Goal: Task Accomplishment & Management: Manage account settings

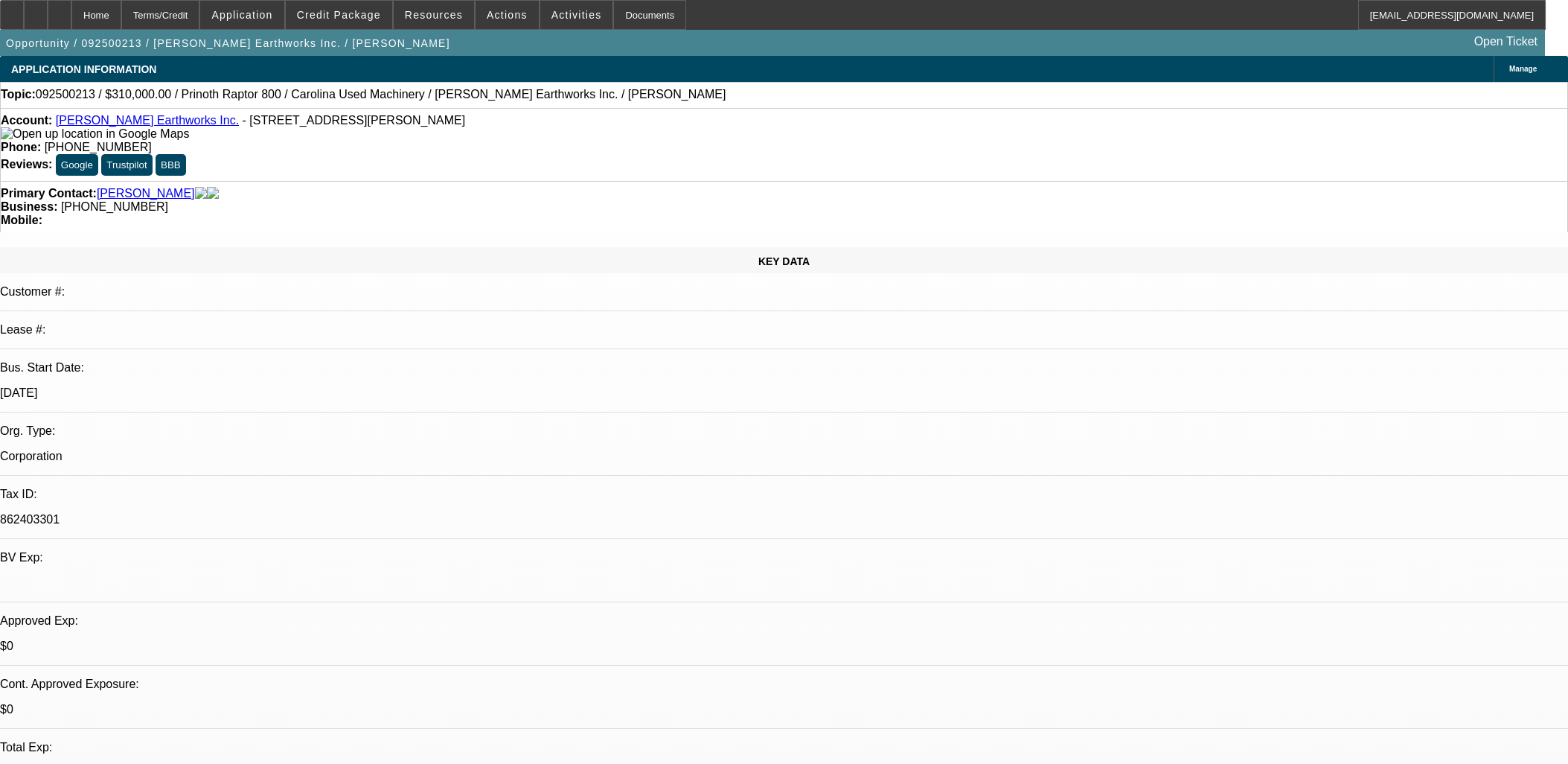
select select "0"
select select "0.1"
select select "4"
select select "0"
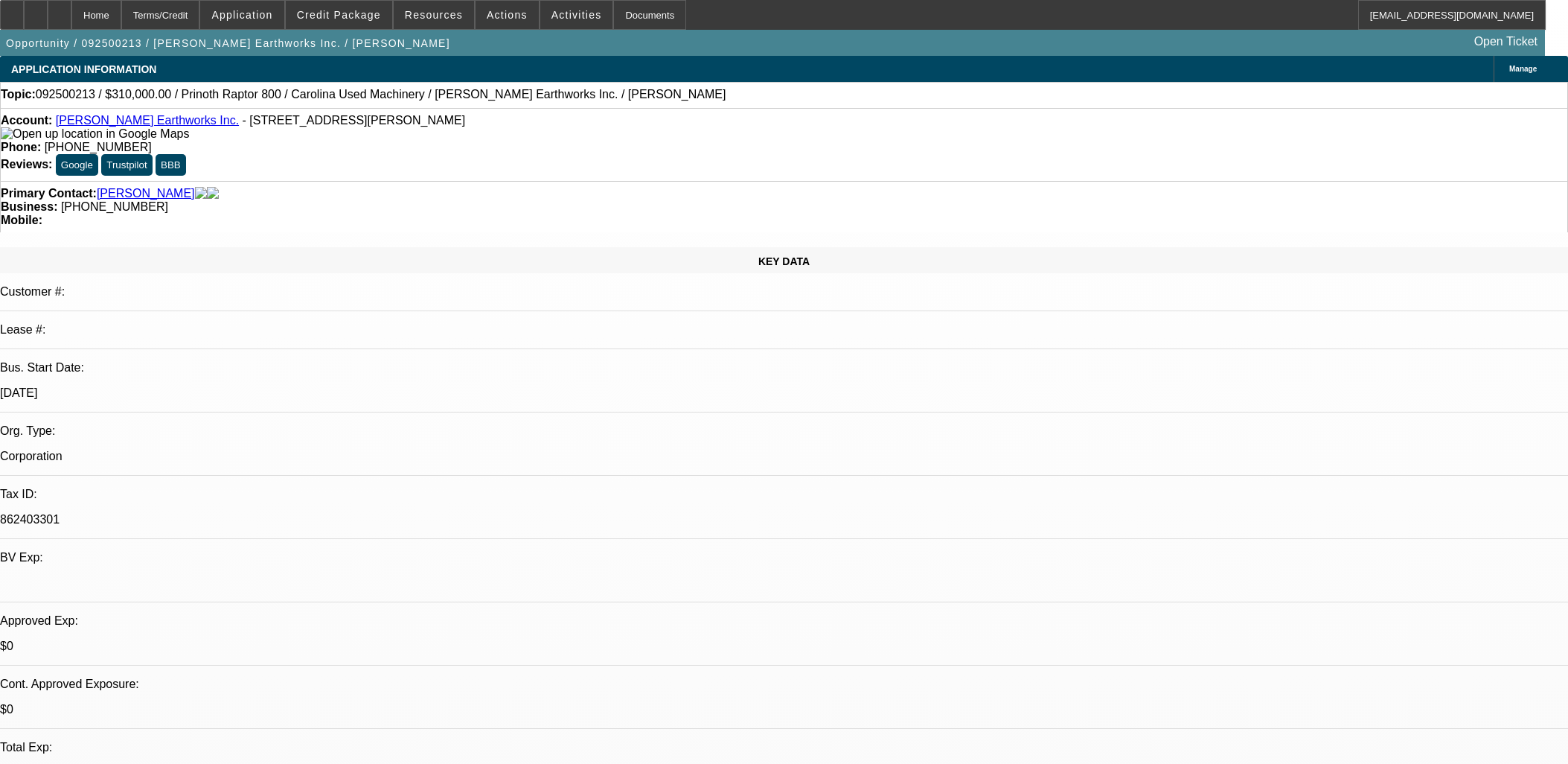
select select "0"
select select "0.1"
select select "4"
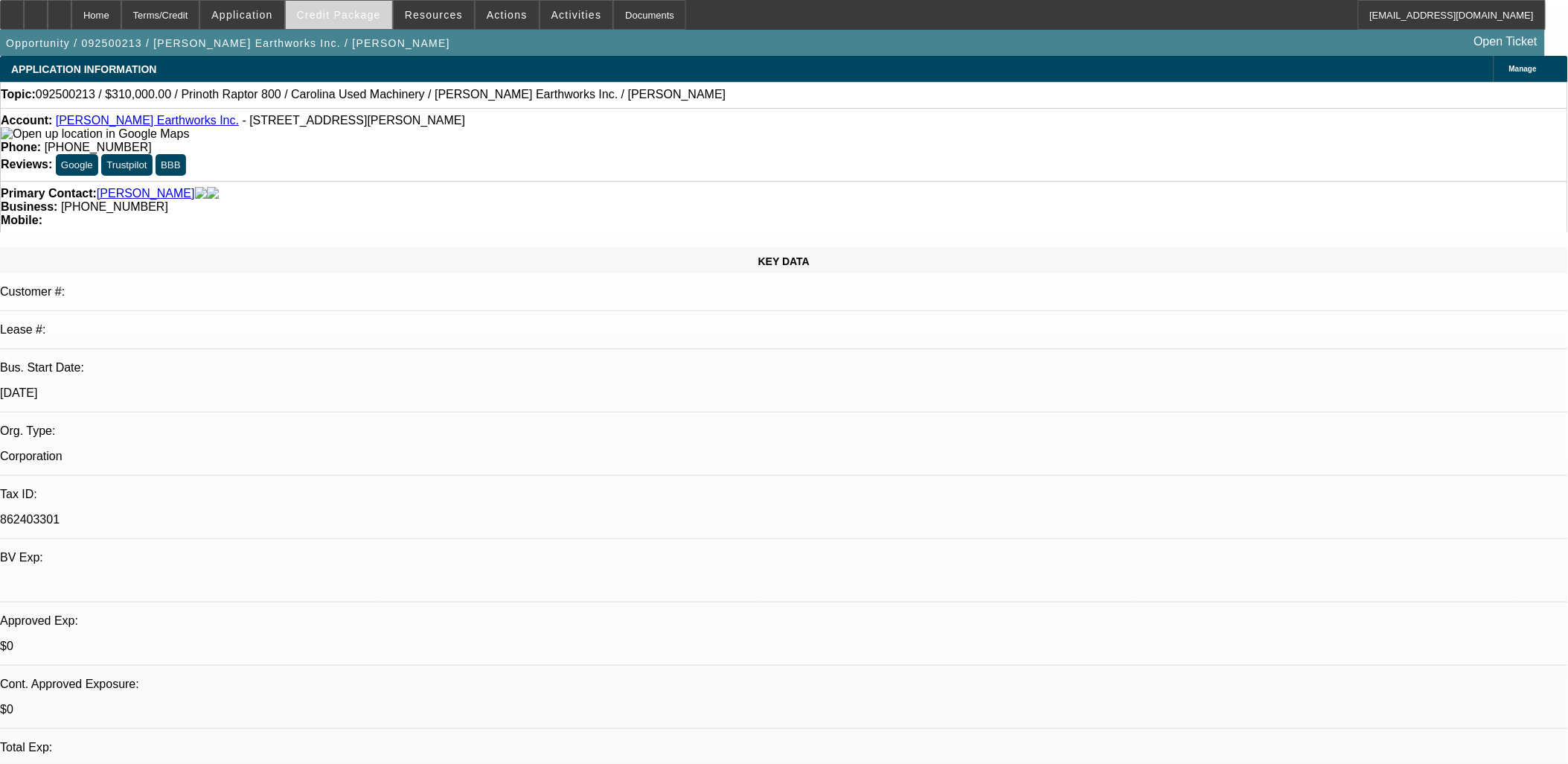
drag, startPoint x: 352, startPoint y: 7, endPoint x: 358, endPoint y: 24, distance: 18.0
click at [352, 7] on span at bounding box center [339, 15] width 107 height 36
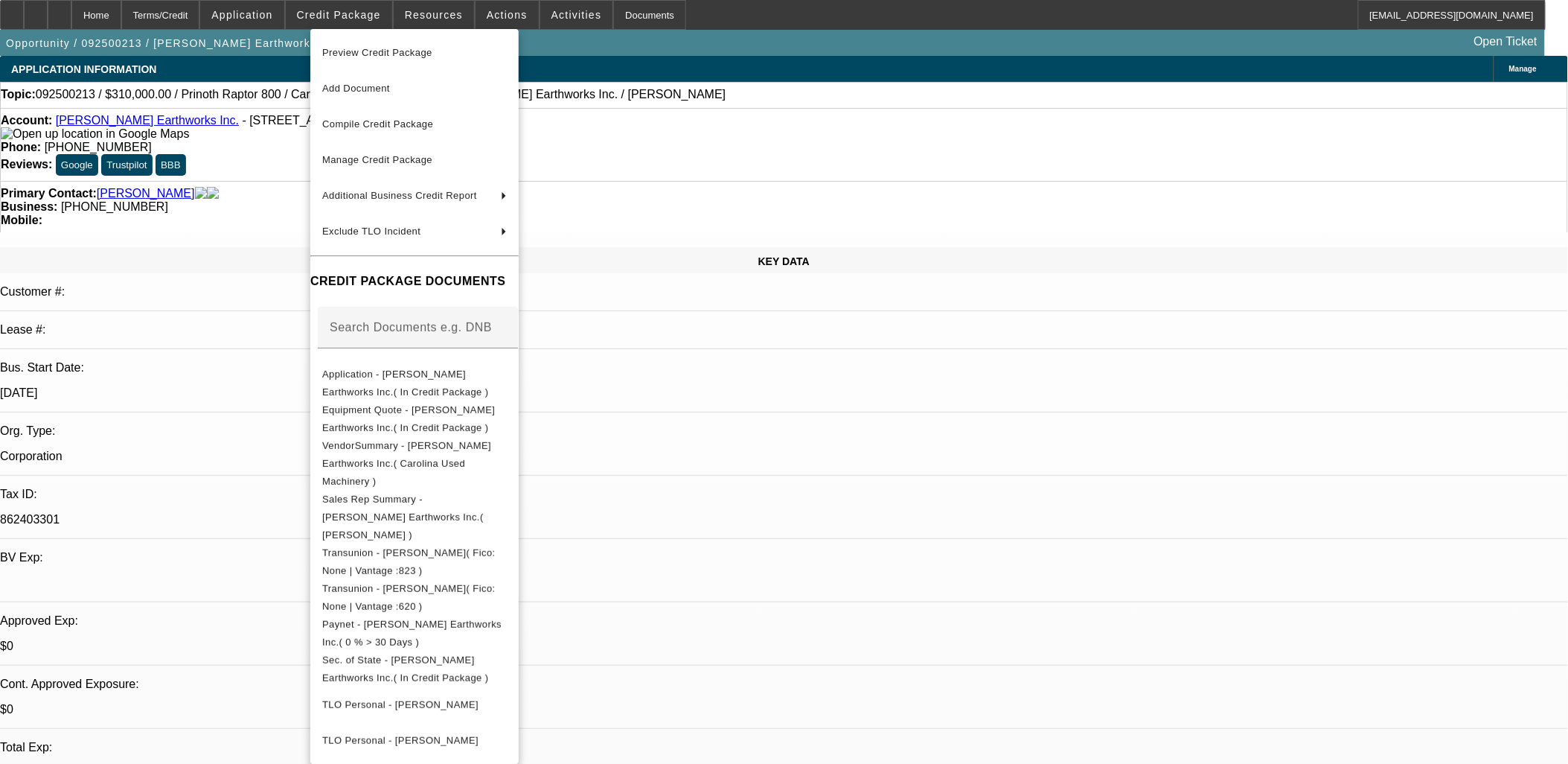
click at [462, 373] on span "Application - Thomas Earthworks Inc.( In Credit Package )" at bounding box center [406, 382] width 166 height 29
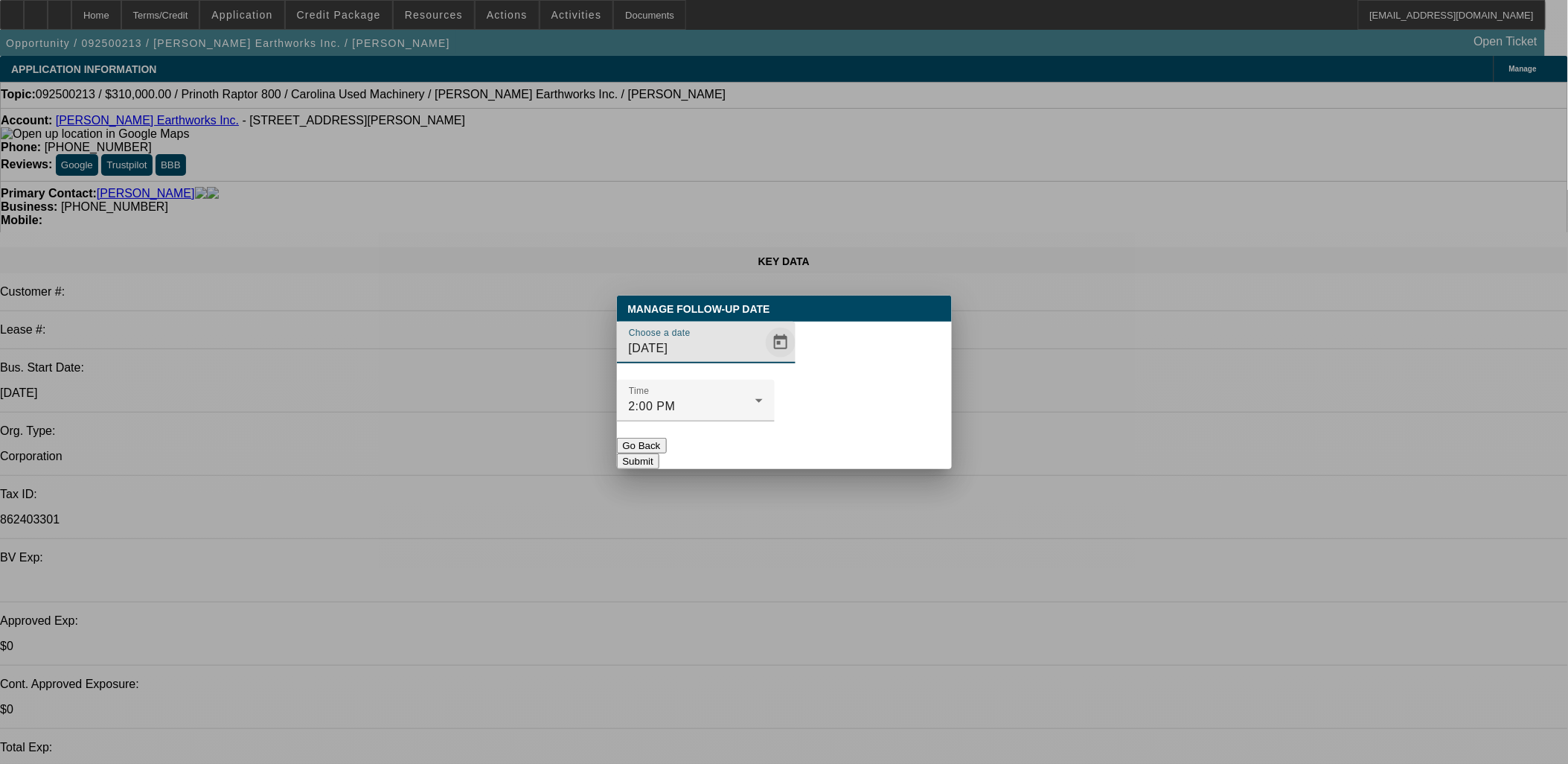
click at [763, 361] on span "Open calendar" at bounding box center [781, 343] width 36 height 36
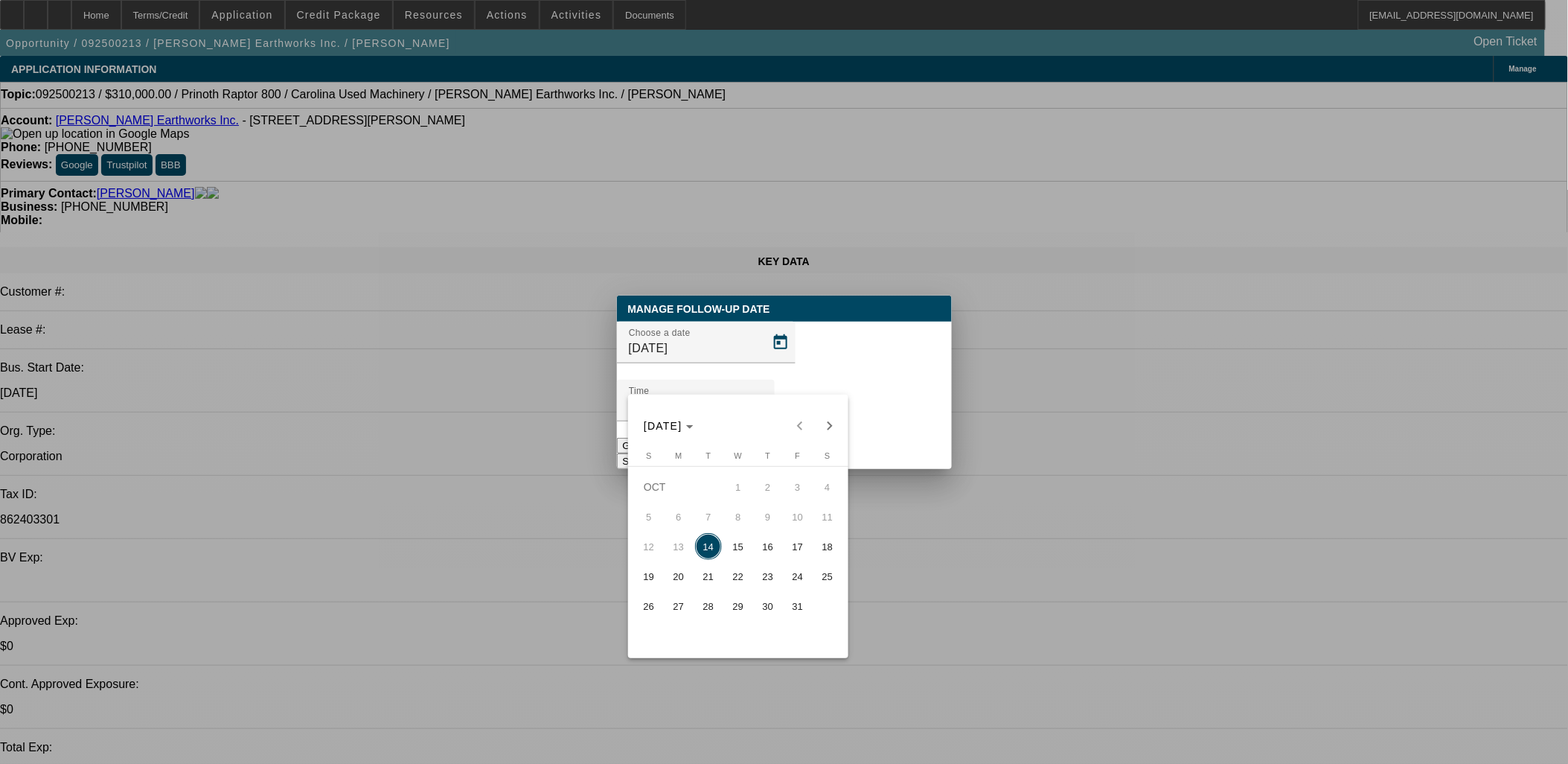
click at [784, 584] on span "24" at bounding box center [798, 577] width 27 height 27
type input "10/24/2025"
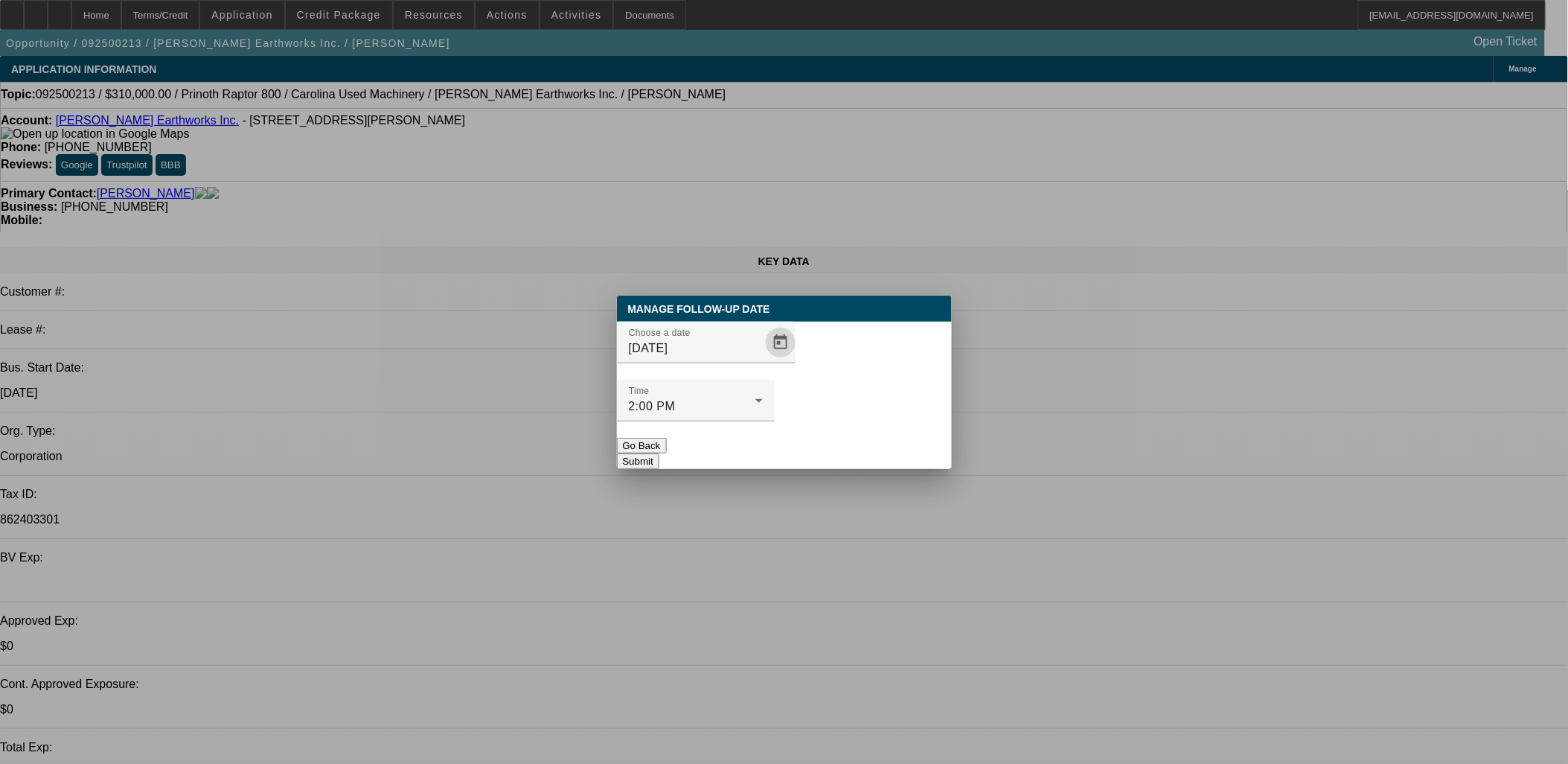
drag, startPoint x: 869, startPoint y: 451, endPoint x: 867, endPoint y: 434, distance: 17.1
click at [867, 437] on div "Manage Follow-Up Date Choose a date 10/24/2025 Time 2:00 PM Go Back Submit" at bounding box center [784, 382] width 335 height 174
drag, startPoint x: 867, startPoint y: 434, endPoint x: 822, endPoint y: 426, distance: 45.7
click at [660, 453] on button "Submit" at bounding box center [638, 460] width 42 height 15
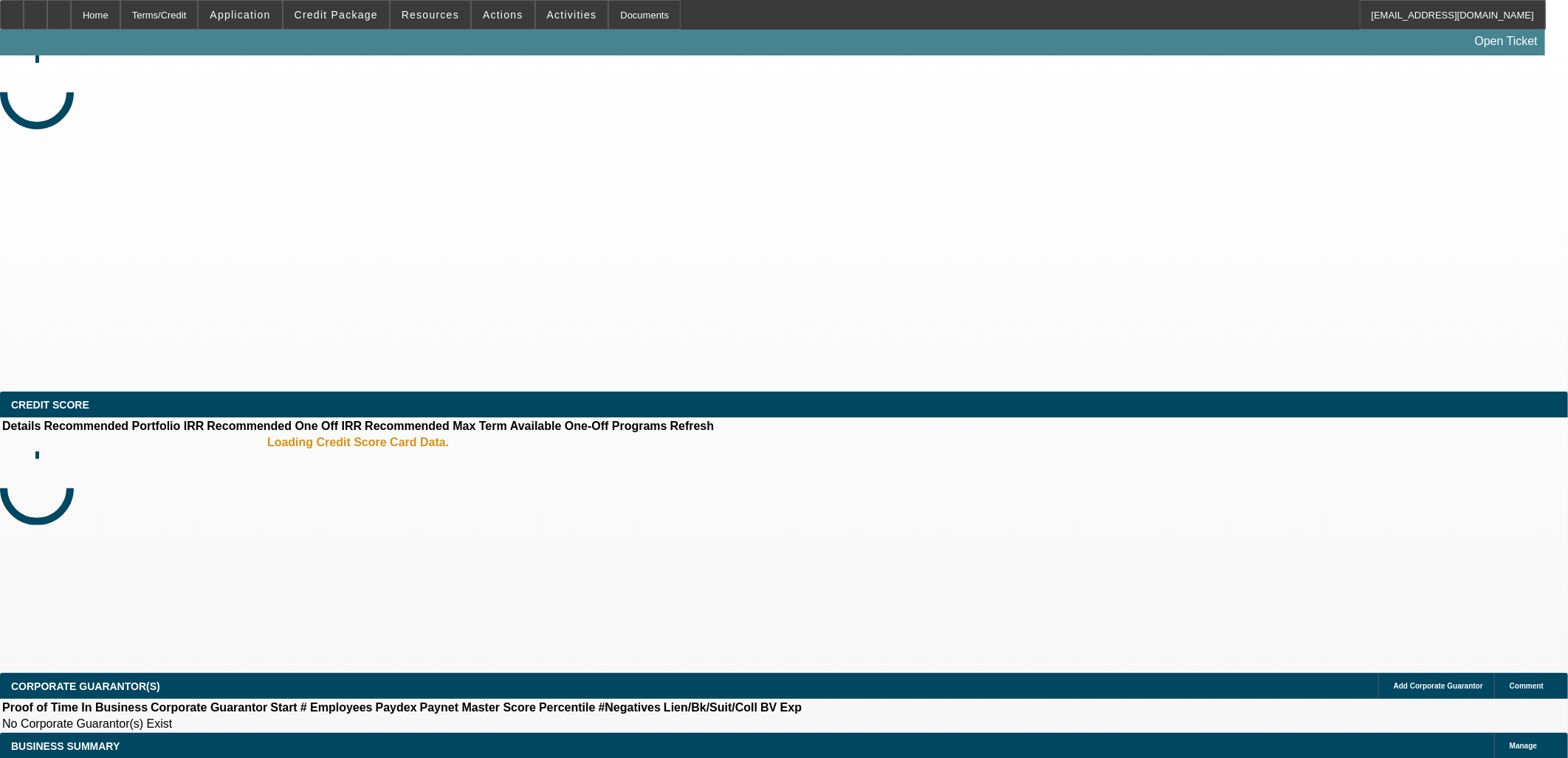
select select "0"
select select "2"
select select "0.1"
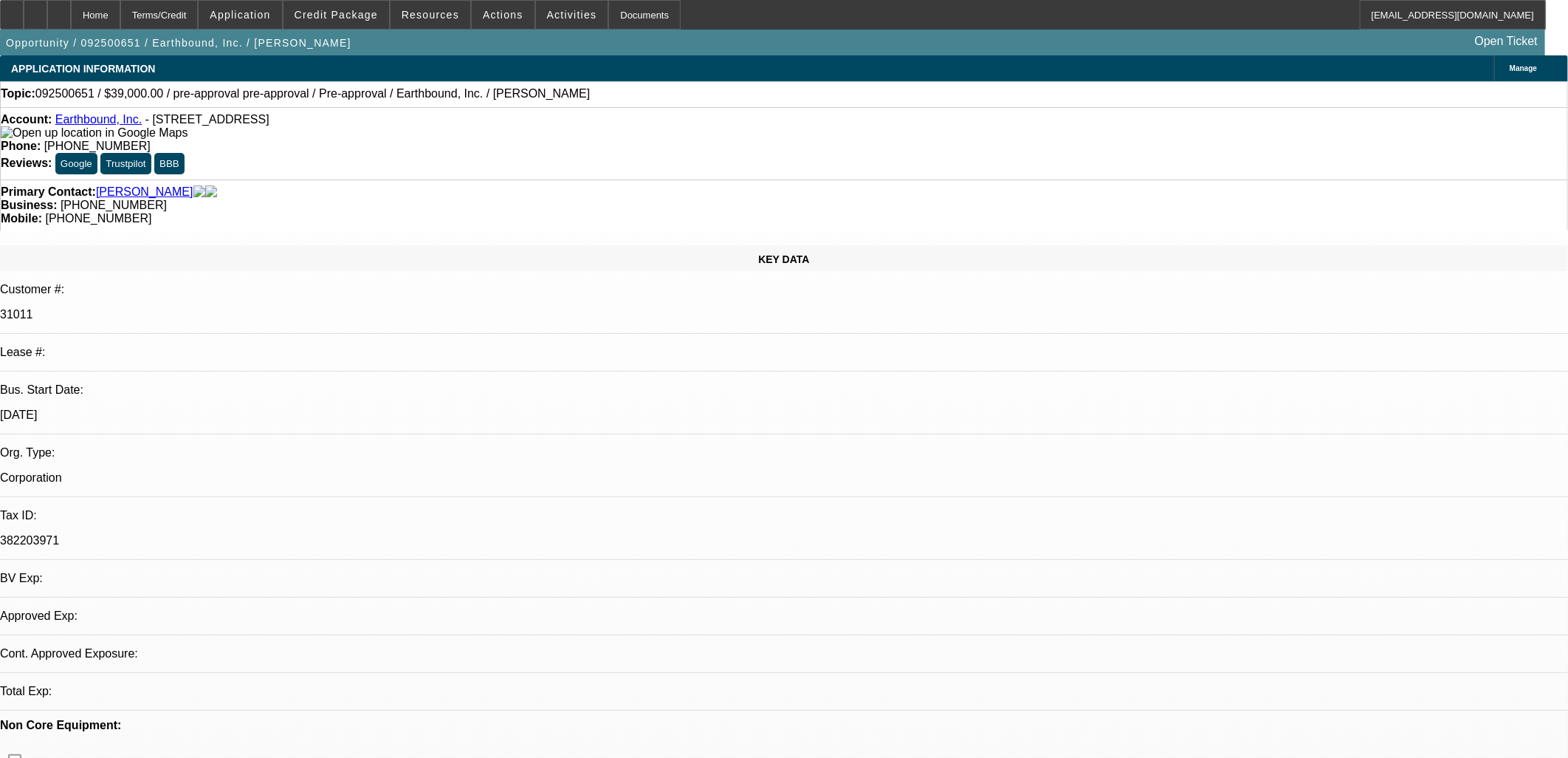
select select "1"
select select "2"
select select "4"
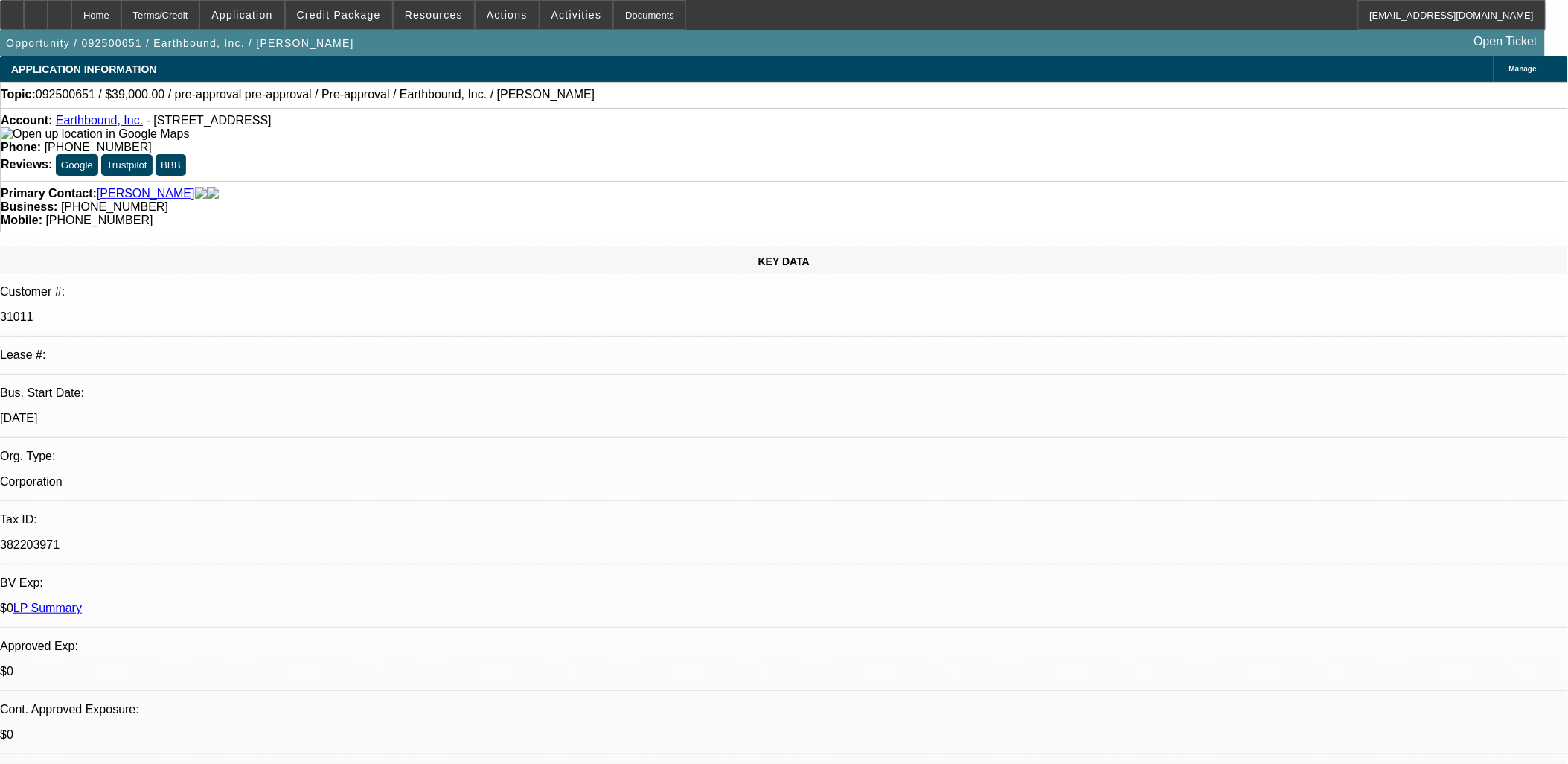
click at [108, 121] on link "Earthbound, Inc." at bounding box center [99, 120] width 87 height 13
drag, startPoint x: 606, startPoint y: 294, endPoint x: 614, endPoint y: 300, distance: 10.0
drag, startPoint x: 1035, startPoint y: 391, endPoint x: 21, endPoint y: 160, distance: 1040.0
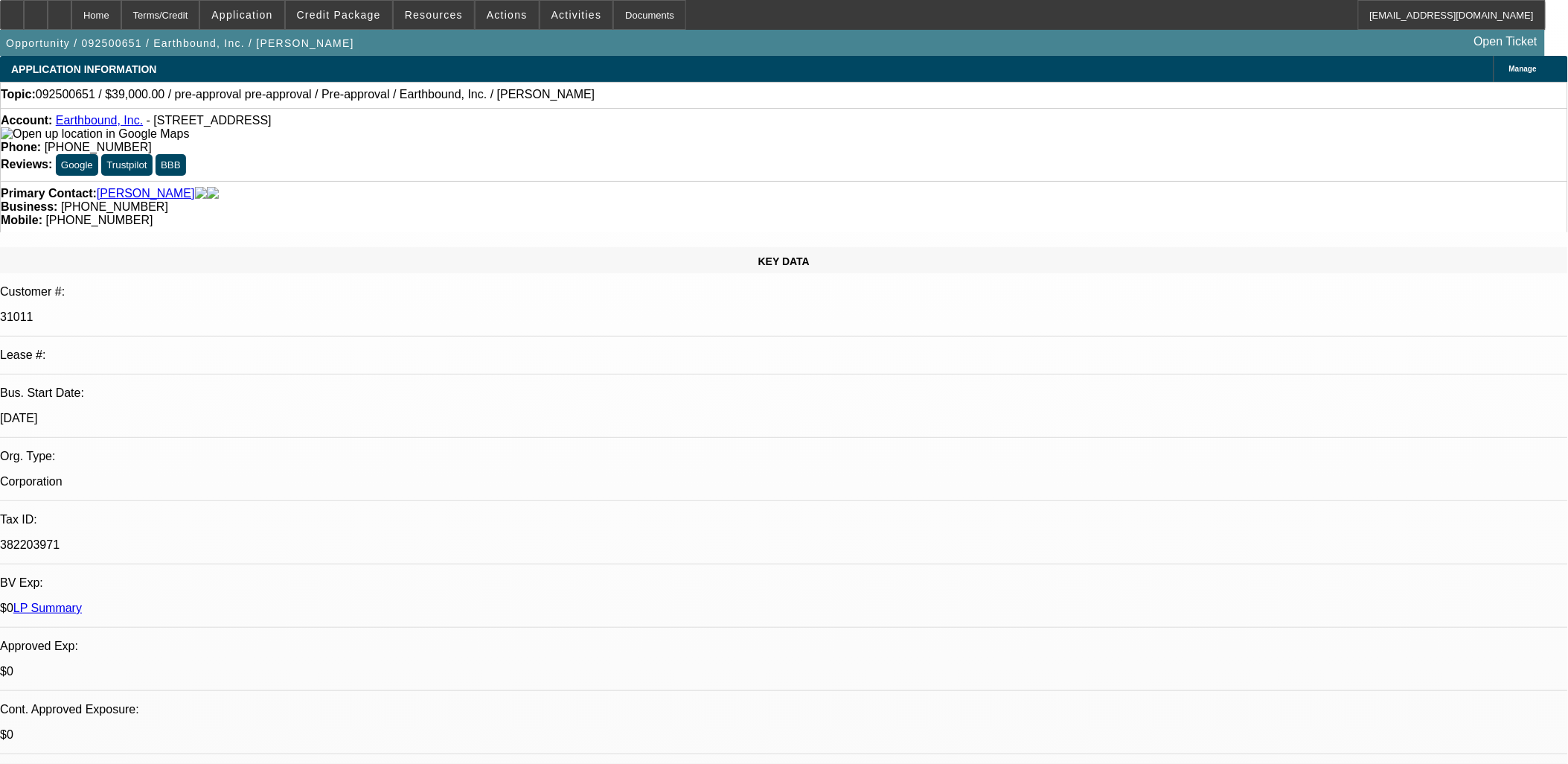
drag, startPoint x: 21, startPoint y: 160, endPoint x: 31, endPoint y: 158, distance: 10.2
click at [31, 187] on div "Primary Contact: Bakker, Nyle" at bounding box center [784, 193] width 1566 height 14
click at [19, 187] on div "Primary Contact: Bakker, Nyle" at bounding box center [784, 193] width 1566 height 14
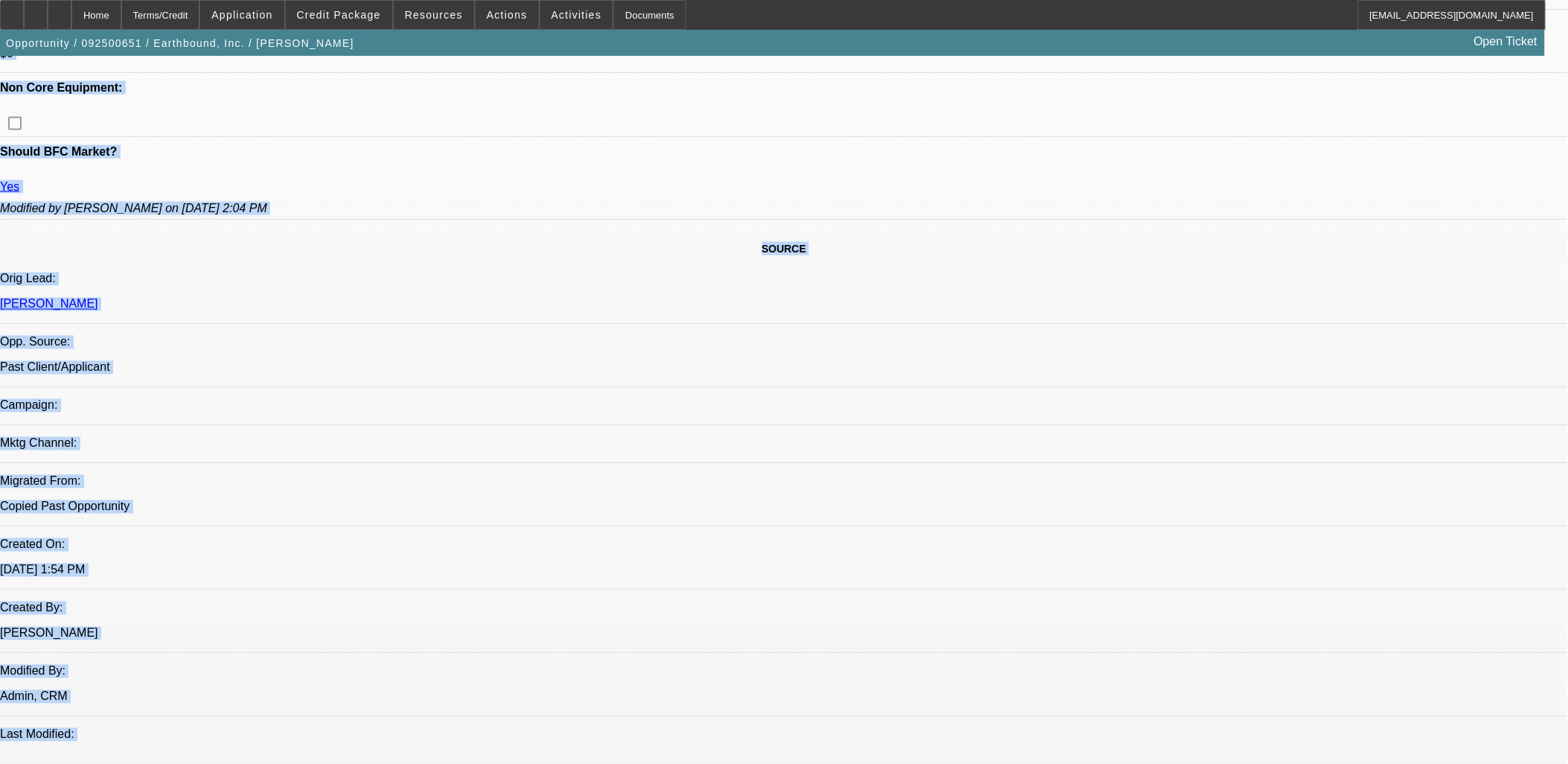
scroll to position [827, 0]
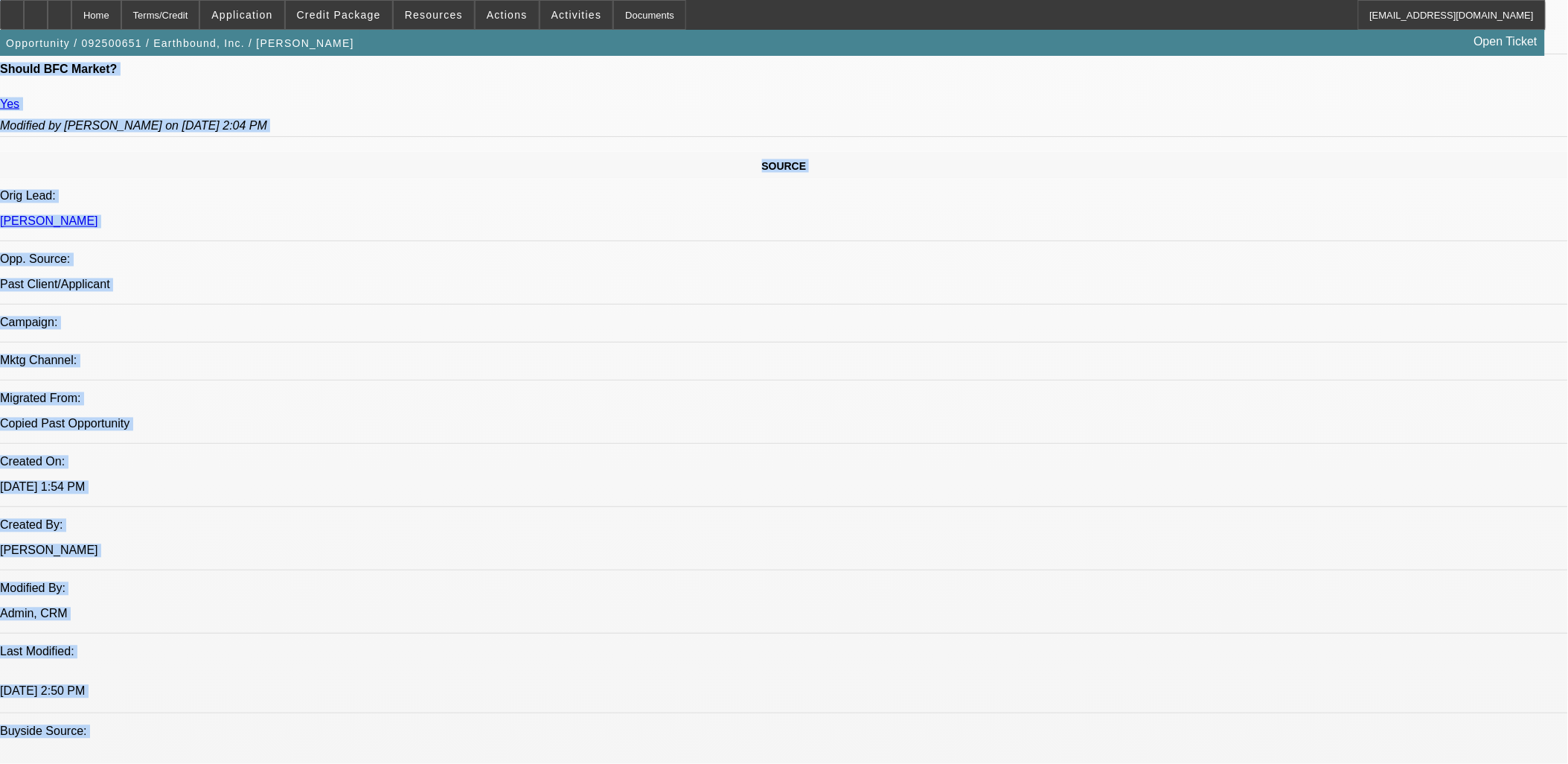
drag, startPoint x: 23, startPoint y: 162, endPoint x: 1056, endPoint y: 740, distance: 1183.7
drag, startPoint x: 1056, startPoint y: 740, endPoint x: 1044, endPoint y: 740, distance: 12.0
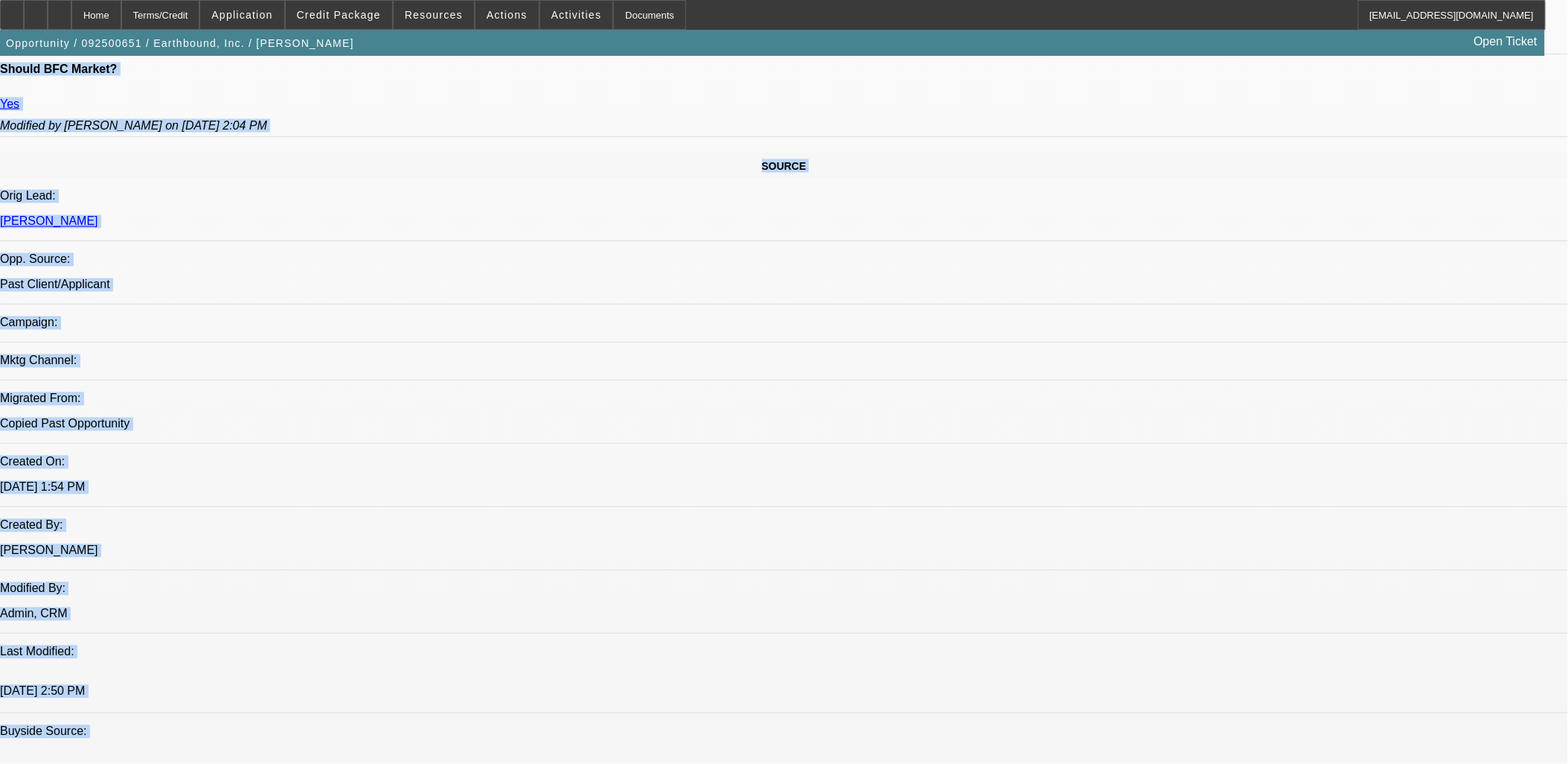
drag, startPoint x: 1039, startPoint y: 740, endPoint x: 1025, endPoint y: 744, distance: 14.6
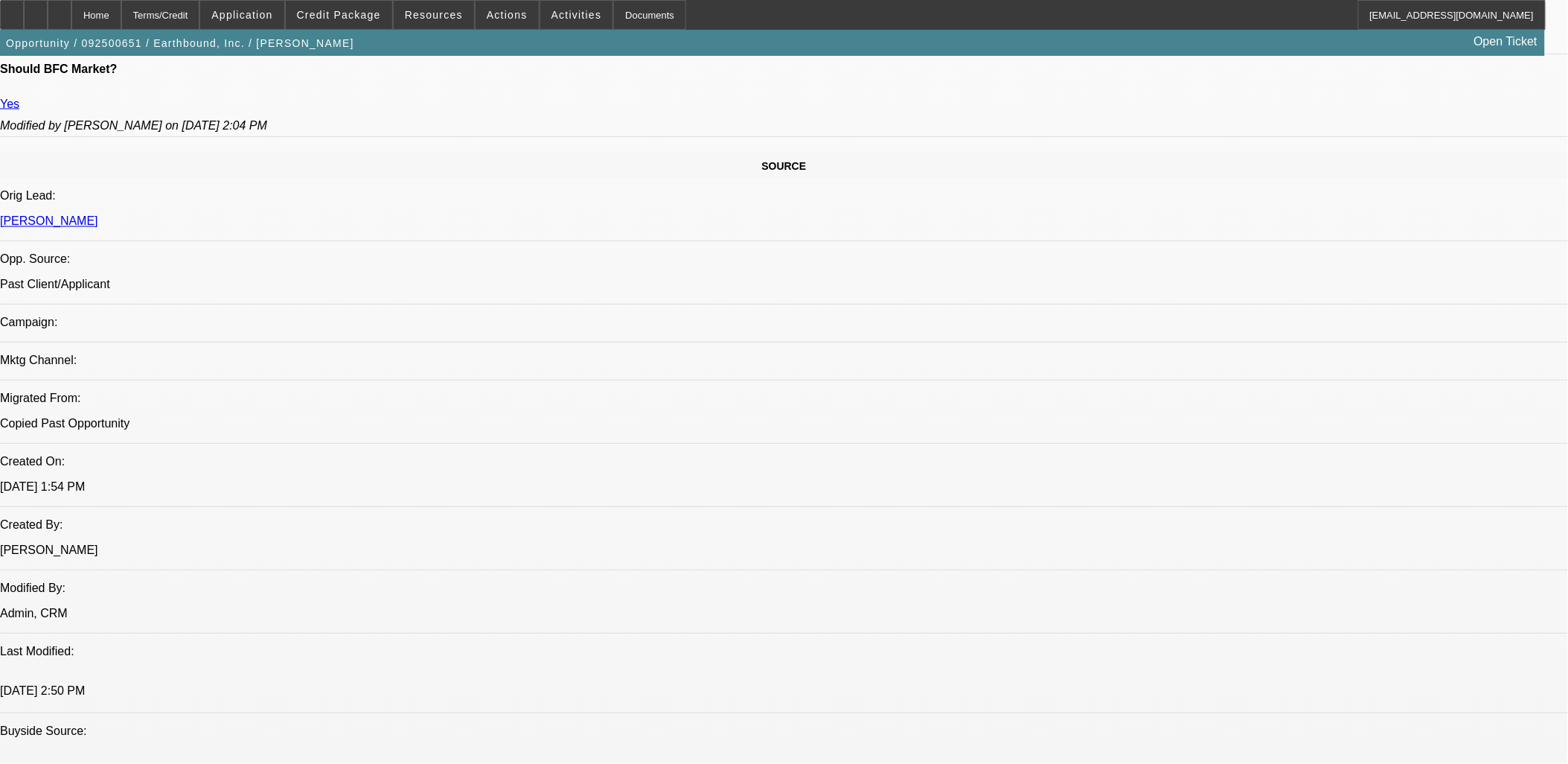
drag, startPoint x: 1231, startPoint y: 579, endPoint x: 1040, endPoint y: 493, distance: 209.5
drag, startPoint x: 1040, startPoint y: 493, endPoint x: 1195, endPoint y: 526, distance: 158.5
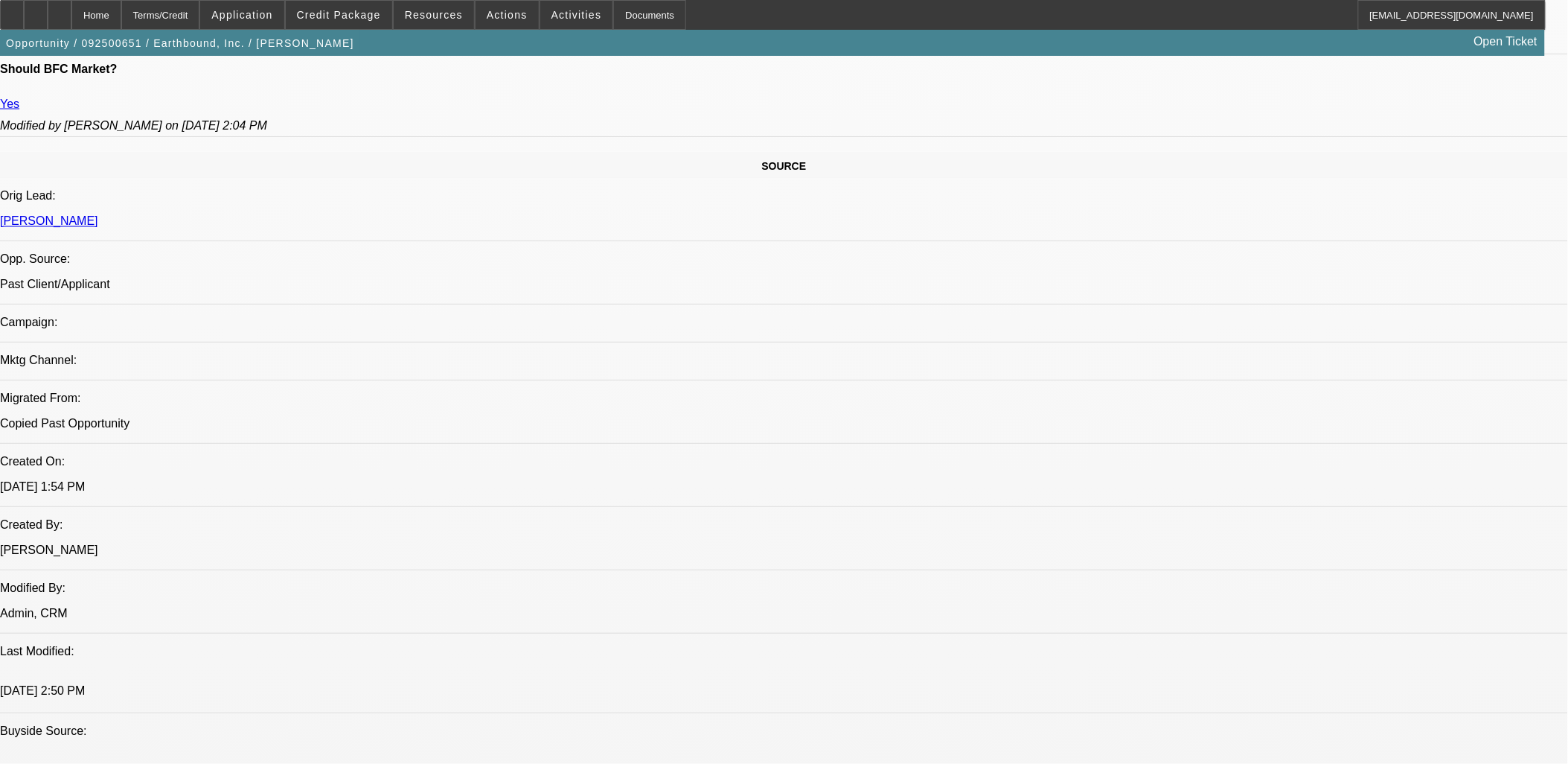
drag, startPoint x: 1195, startPoint y: 529, endPoint x: 1075, endPoint y: 490, distance: 126.2
drag, startPoint x: 1075, startPoint y: 490, endPoint x: 1253, endPoint y: 533, distance: 183.1
drag, startPoint x: 1260, startPoint y: 538, endPoint x: 1126, endPoint y: 490, distance: 142.3
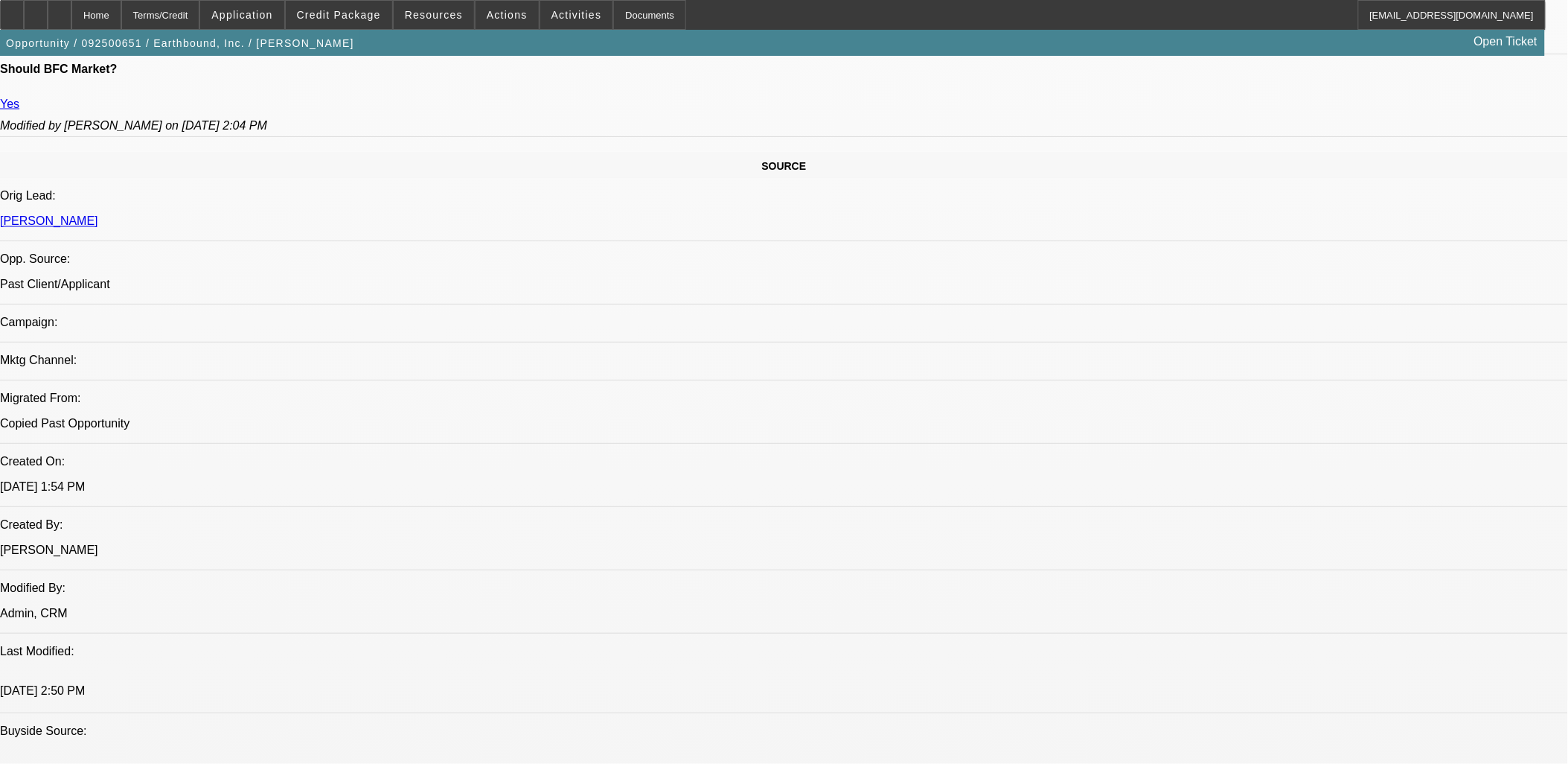
drag, startPoint x: 1126, startPoint y: 490, endPoint x: 1161, endPoint y: 489, distance: 35.0
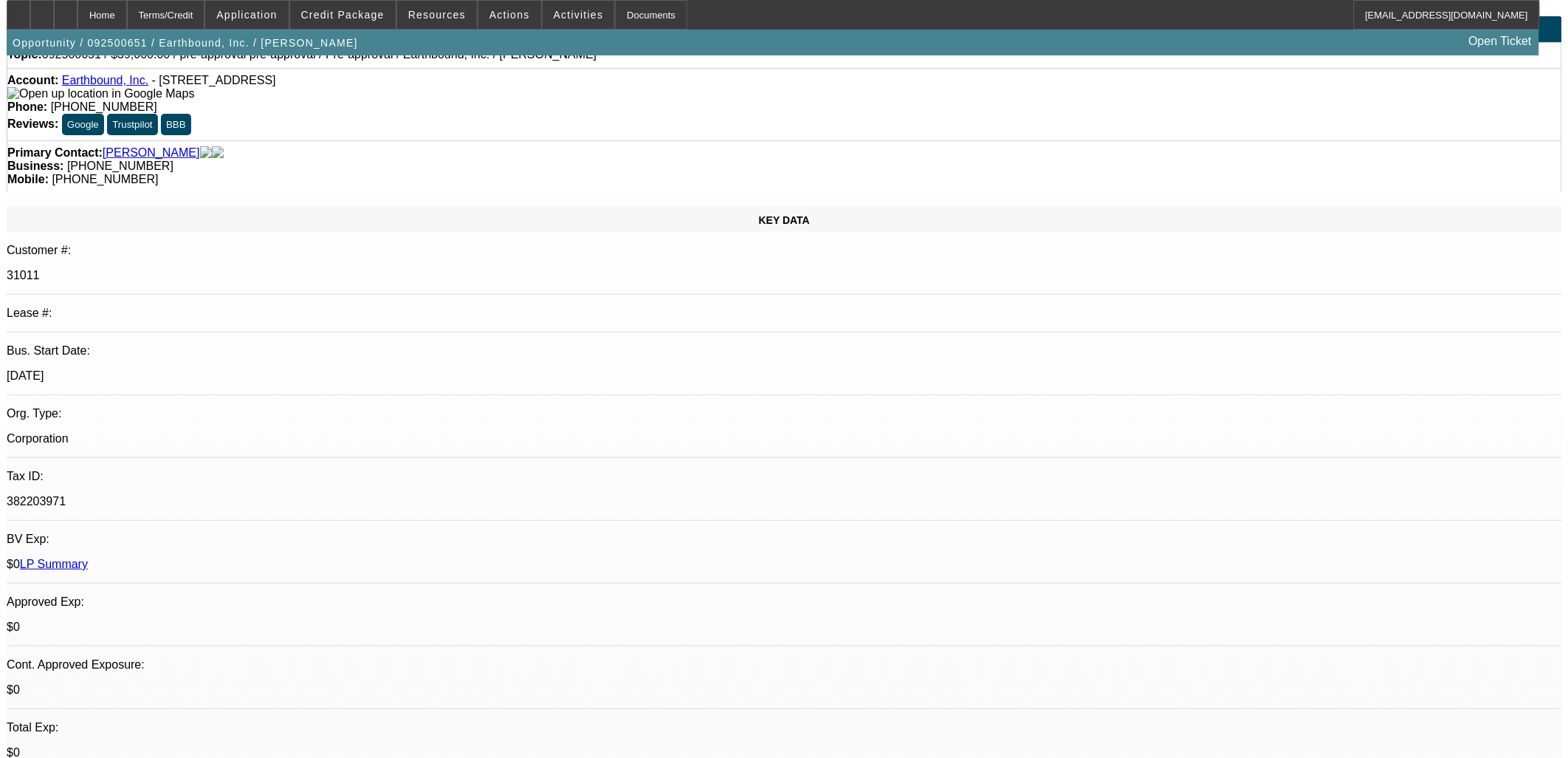
scroll to position [0, 0]
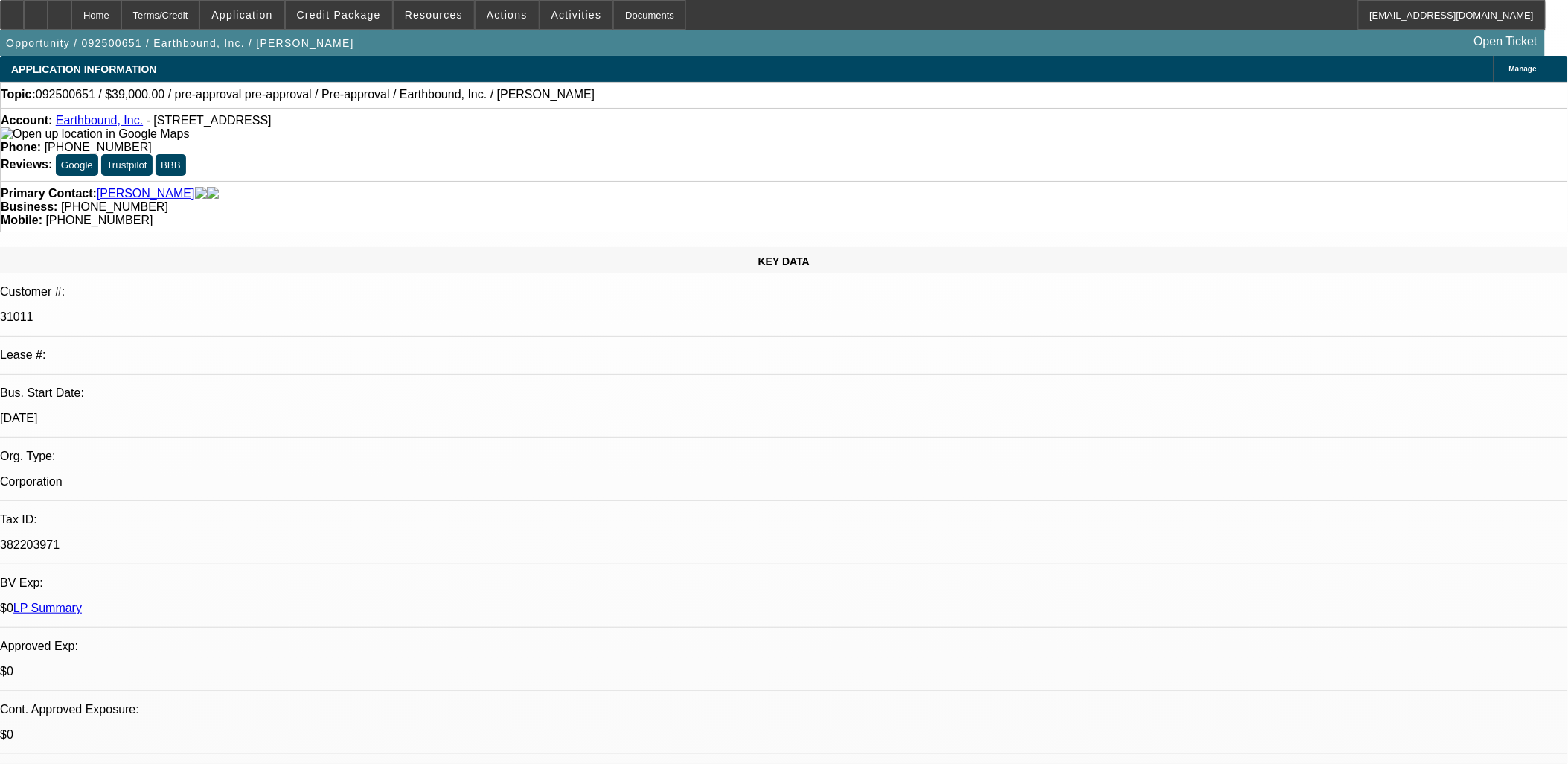
click at [115, 127] on link "Earthbound, Inc." at bounding box center [99, 120] width 87 height 13
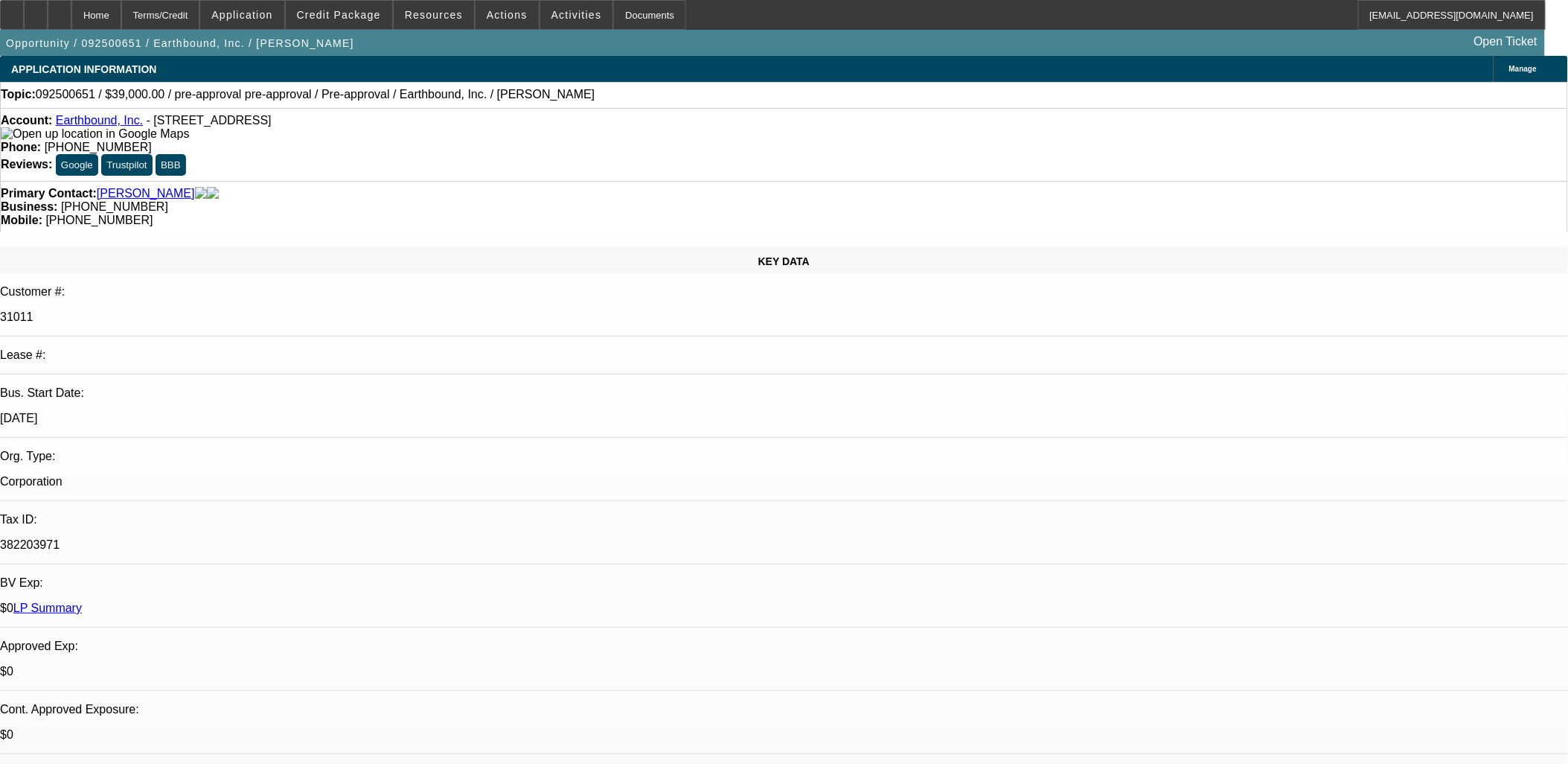
click at [523, 17] on span at bounding box center [507, 15] width 63 height 36
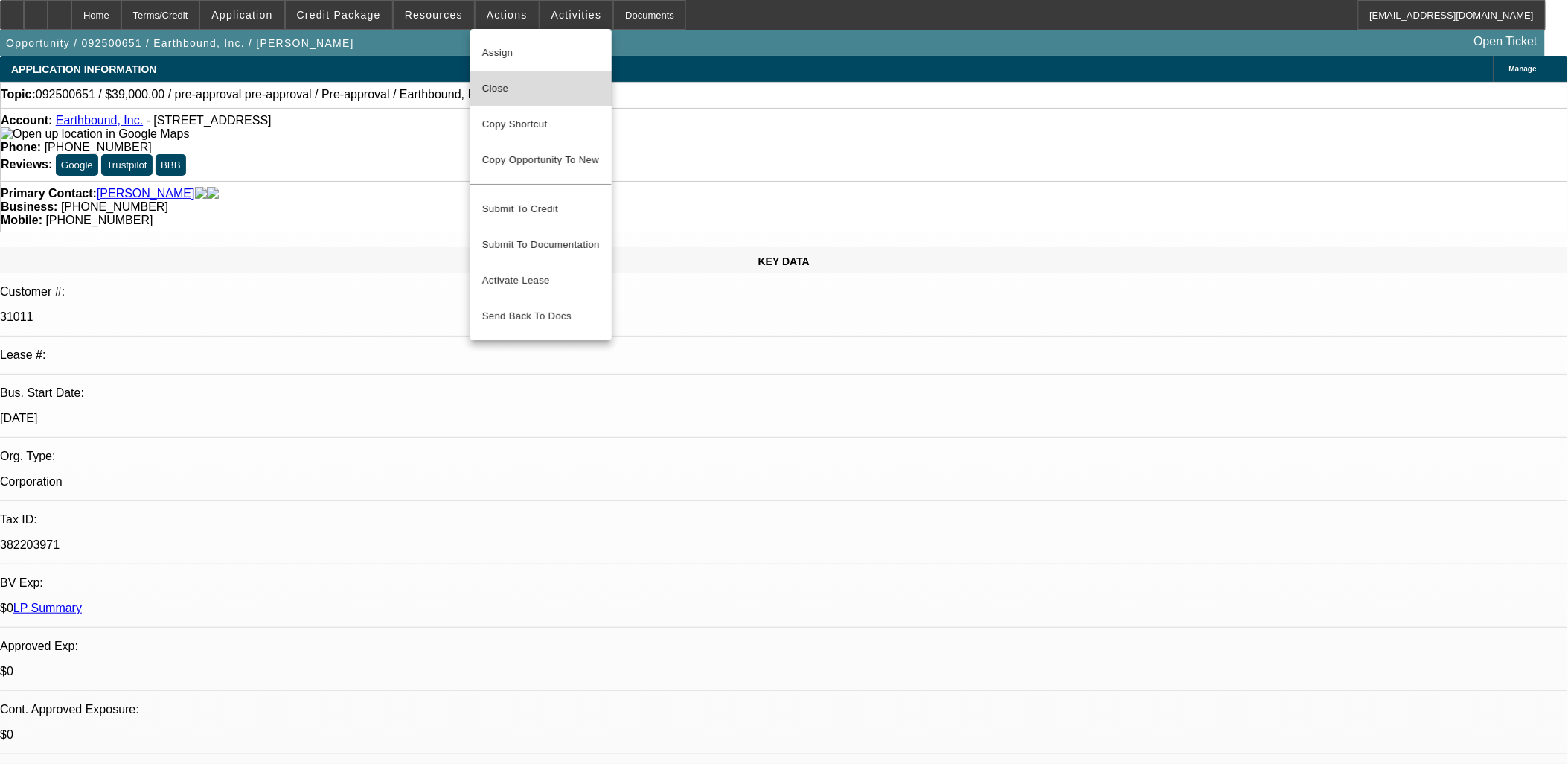
click at [540, 80] on span "Close" at bounding box center [541, 89] width 117 height 18
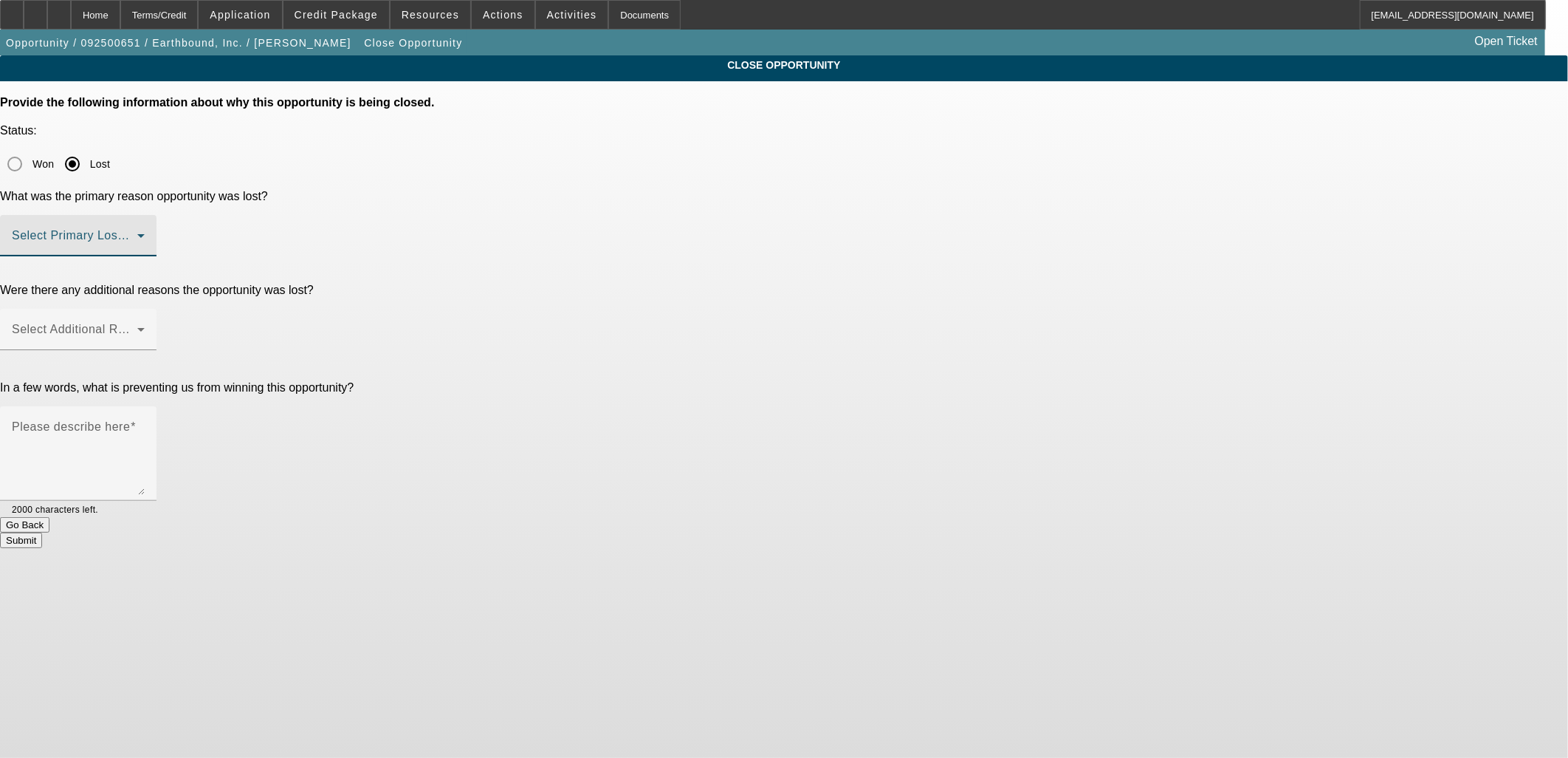
click at [137, 232] on span at bounding box center [74, 241] width 126 height 18
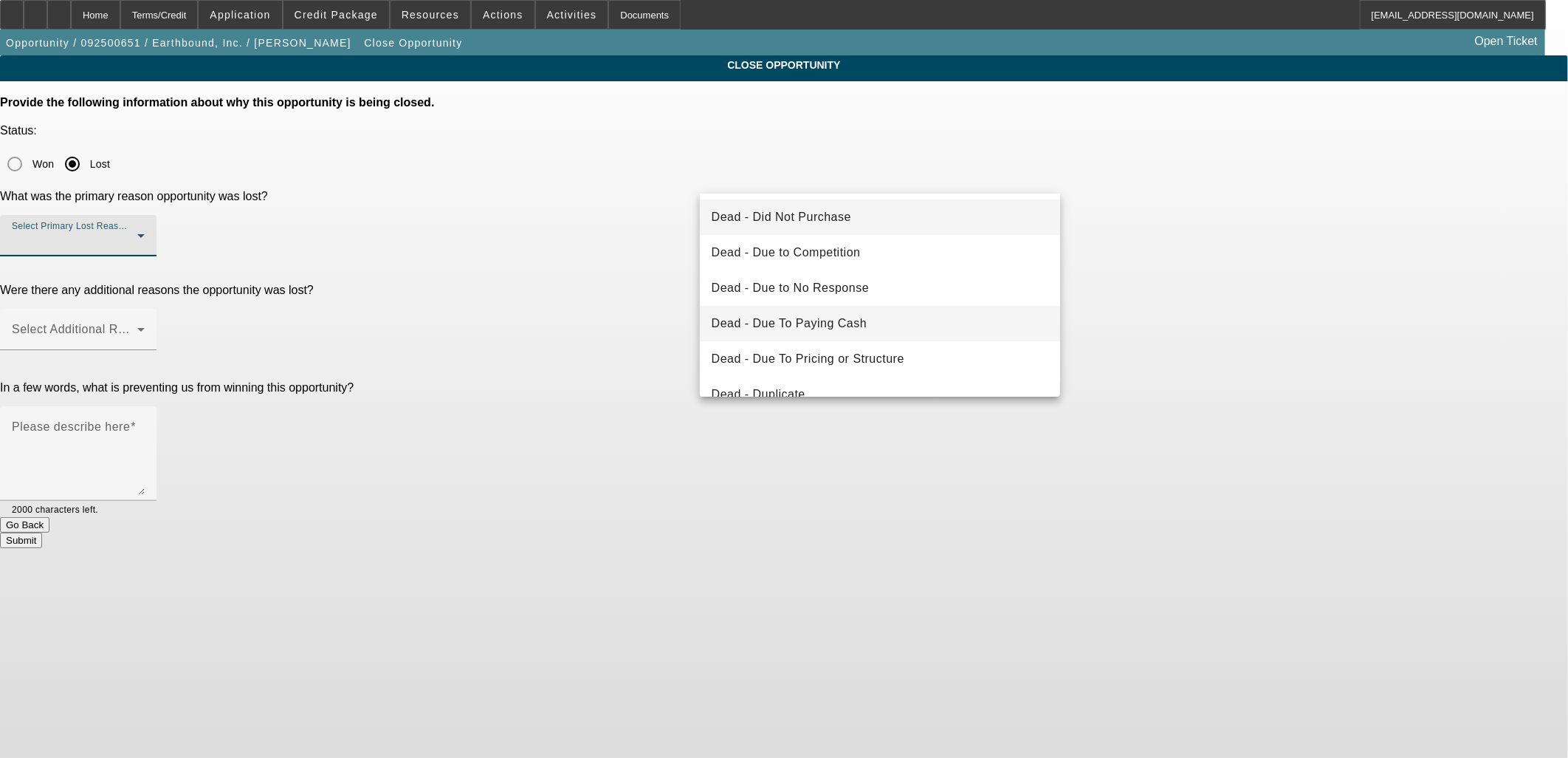
click at [784, 315] on span "Dead - Due To Paying Cash" at bounding box center [790, 324] width 156 height 18
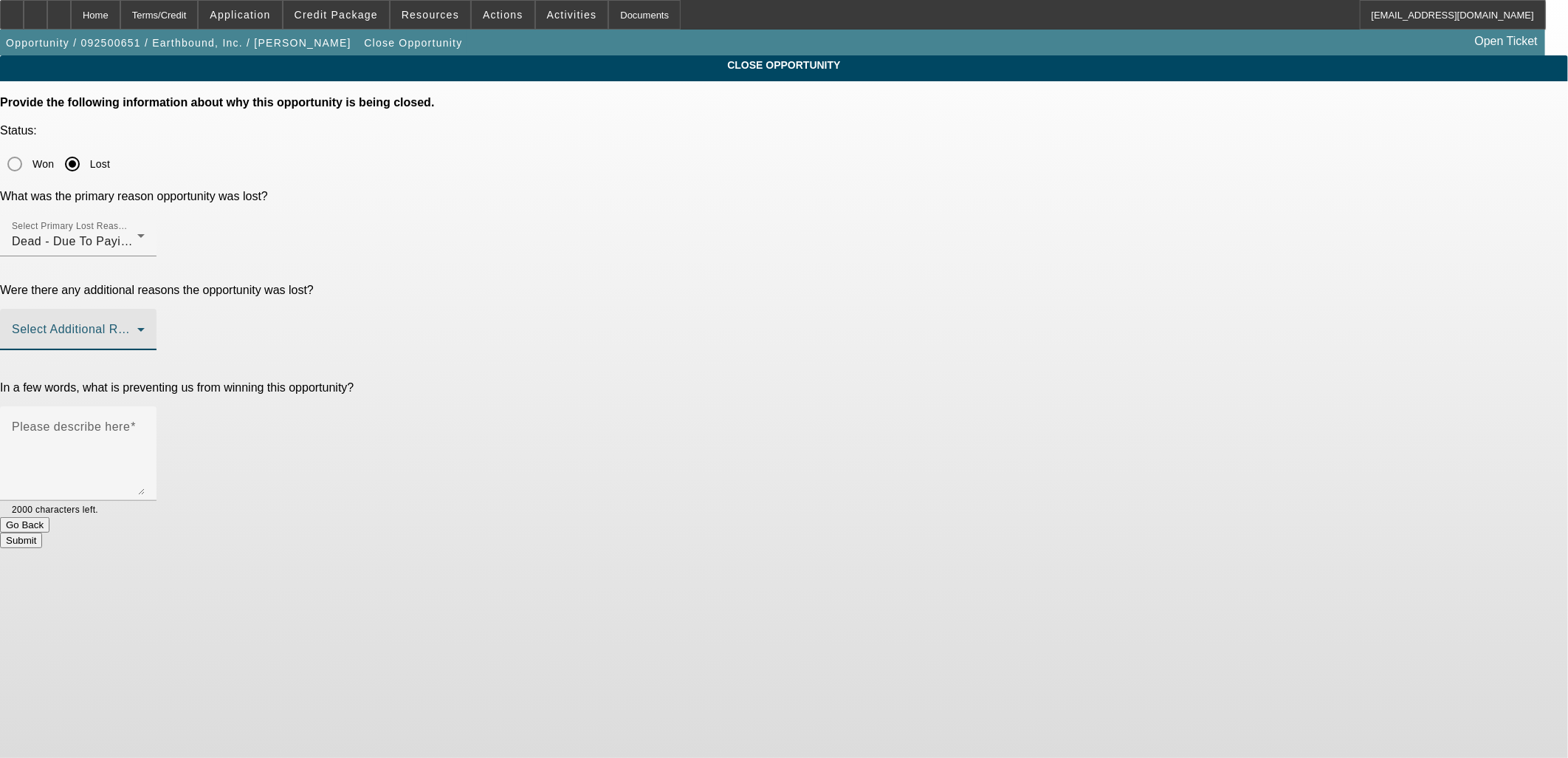
click at [137, 327] on span at bounding box center [74, 335] width 126 height 18
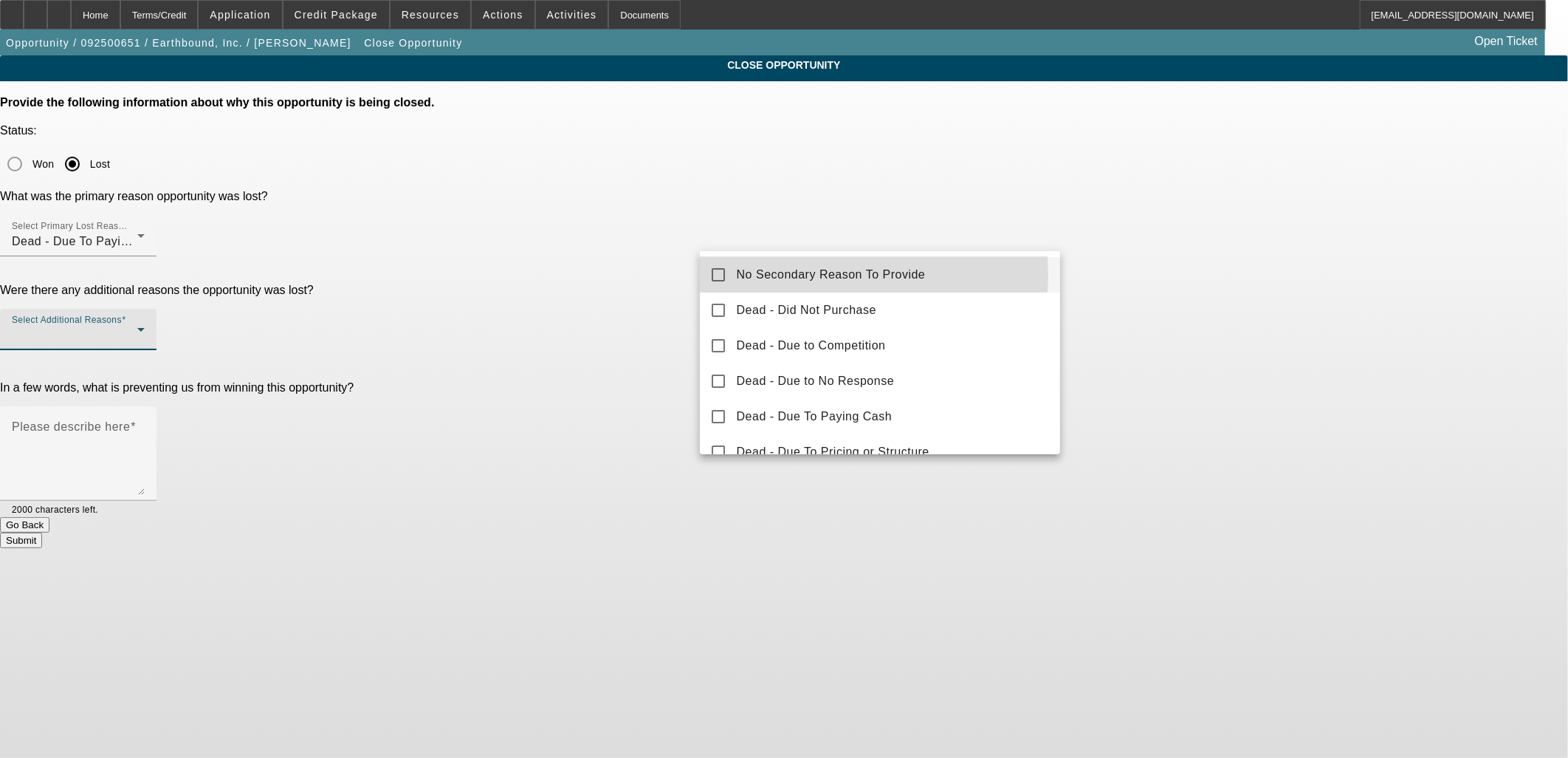
click at [795, 274] on span "No Secondary Reason To Provide" at bounding box center [831, 274] width 189 height 18
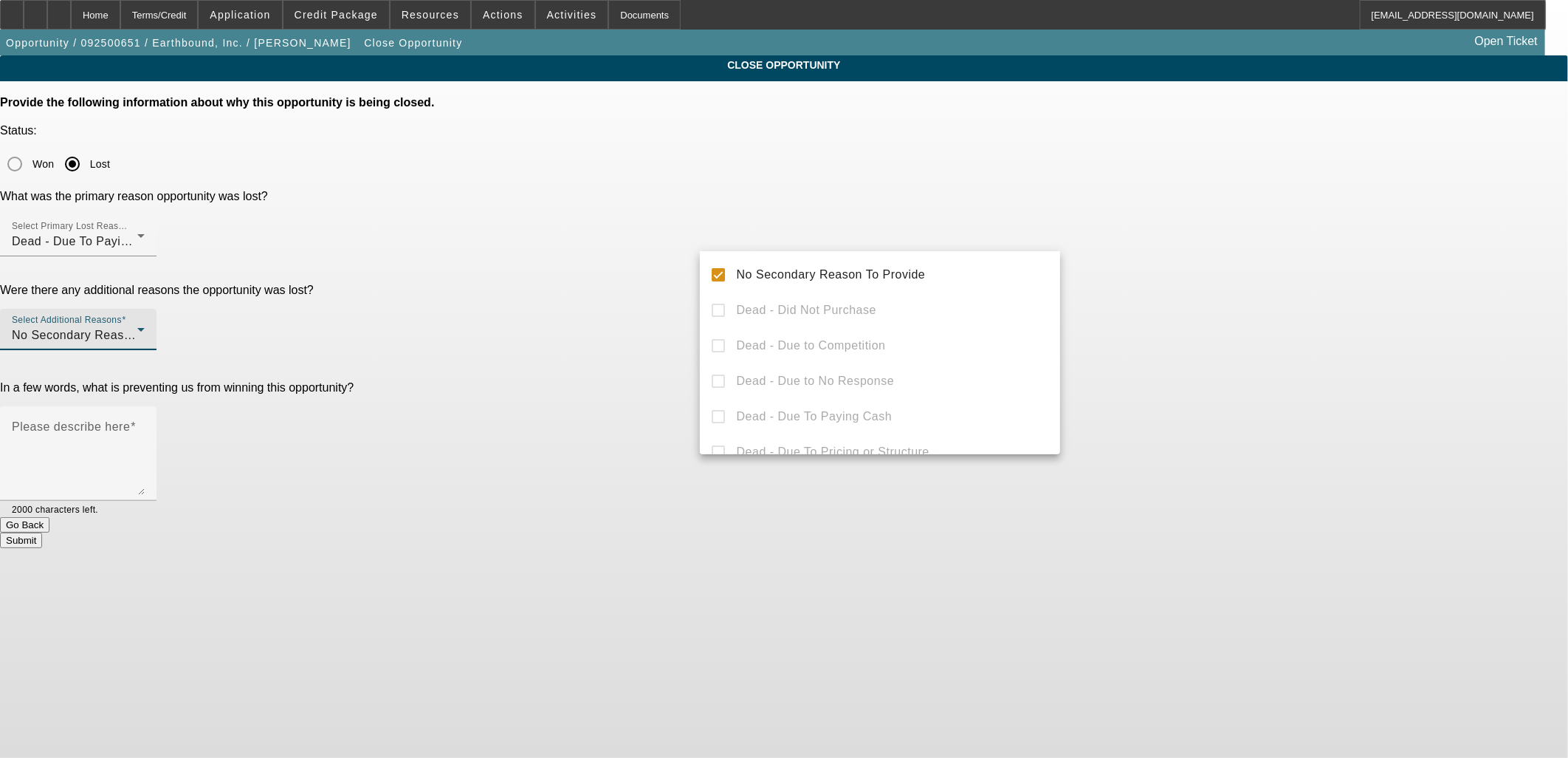
drag, startPoint x: 1044, startPoint y: 249, endPoint x: 1105, endPoint y: 257, distance: 61.5
click at [1046, 247] on div at bounding box center [784, 379] width 1568 height 758
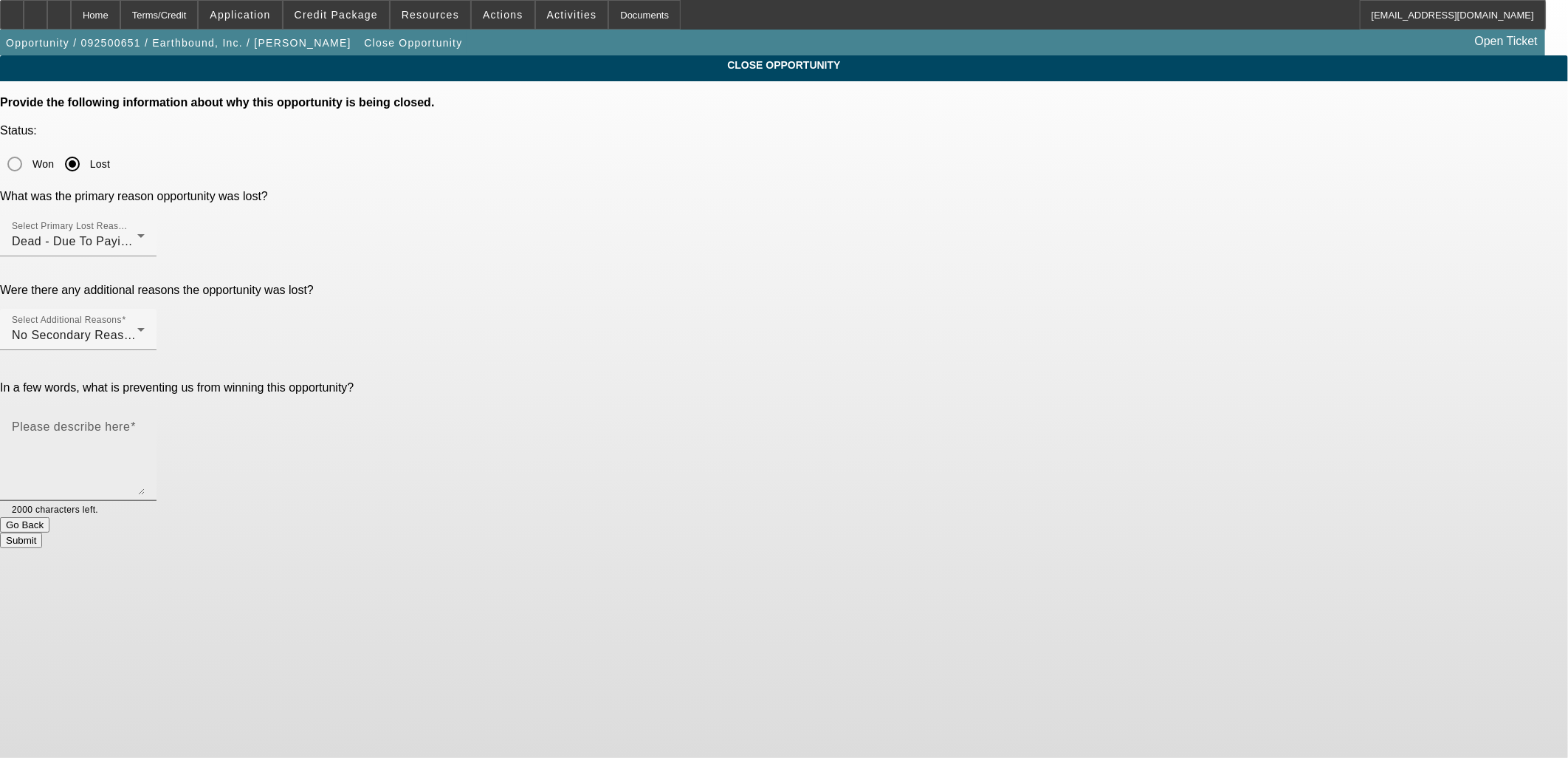
drag, startPoint x: 1115, startPoint y: 275, endPoint x: 990, endPoint y: 301, distance: 127.7
click at [1095, 279] on div "CLOSE OPPORTUNITY Provide the following information about why this opportunity …" at bounding box center [784, 301] width 1568 height 492
click at [144, 424] on textarea "Please describe here" at bounding box center [78, 459] width 133 height 71
type textarea "Paying cash for vans - no other purchases until 2026"
click at [42, 533] on button "Submit" at bounding box center [21, 540] width 42 height 15
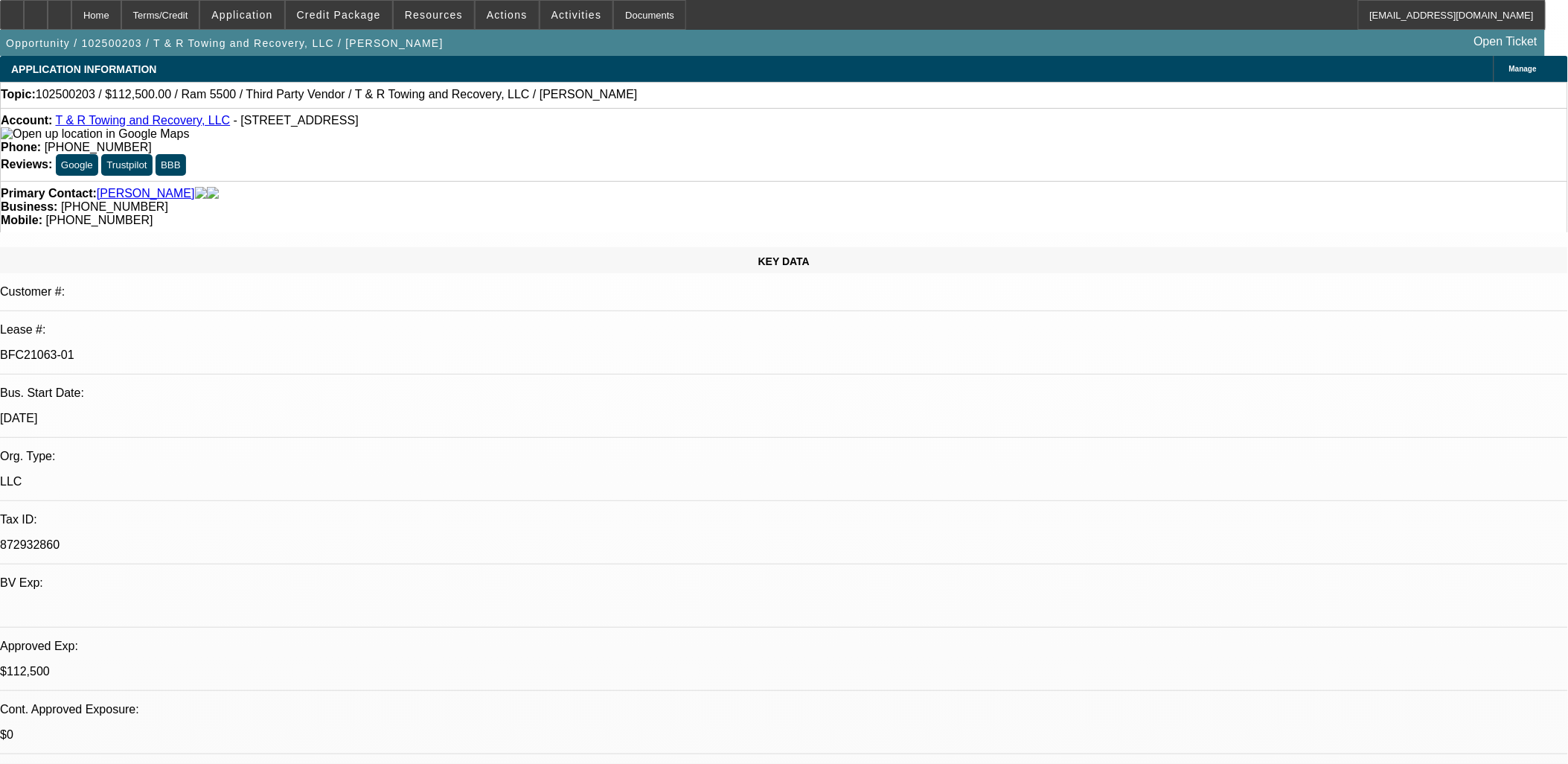
select select "0"
select select "0.1"
select select "0"
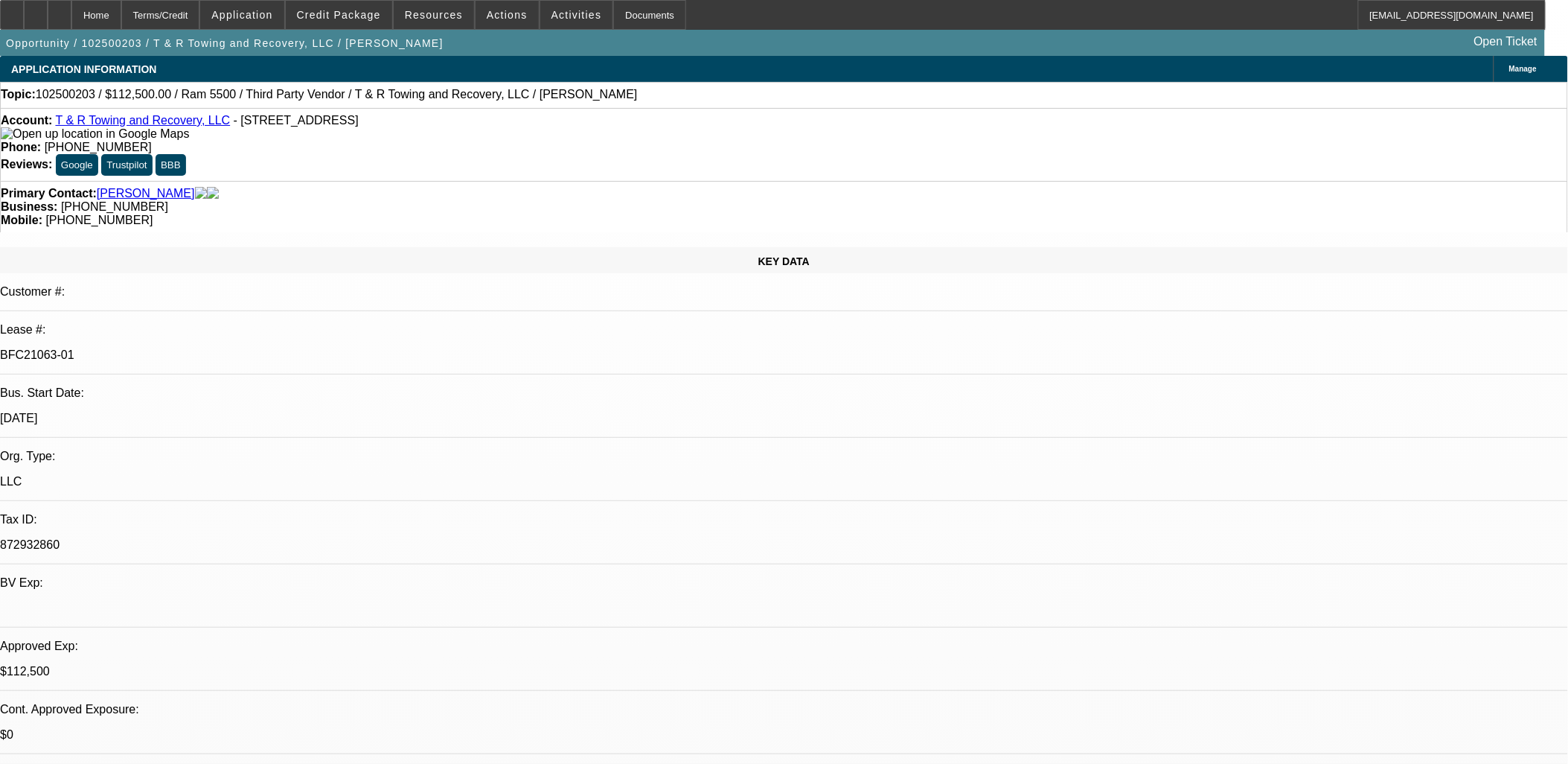
select select "0"
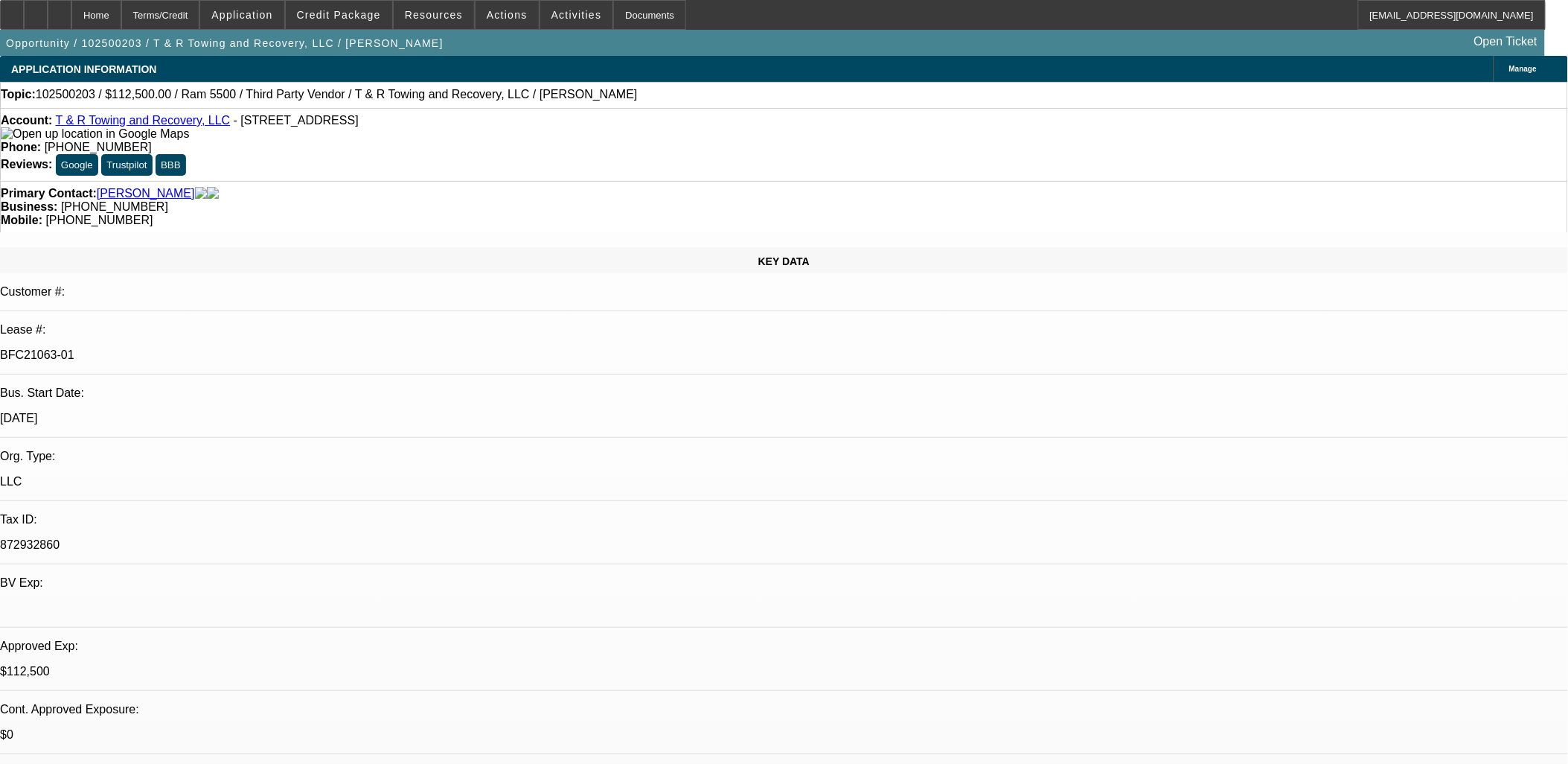
select select "0"
select select "1"
select select "3"
select select "4"
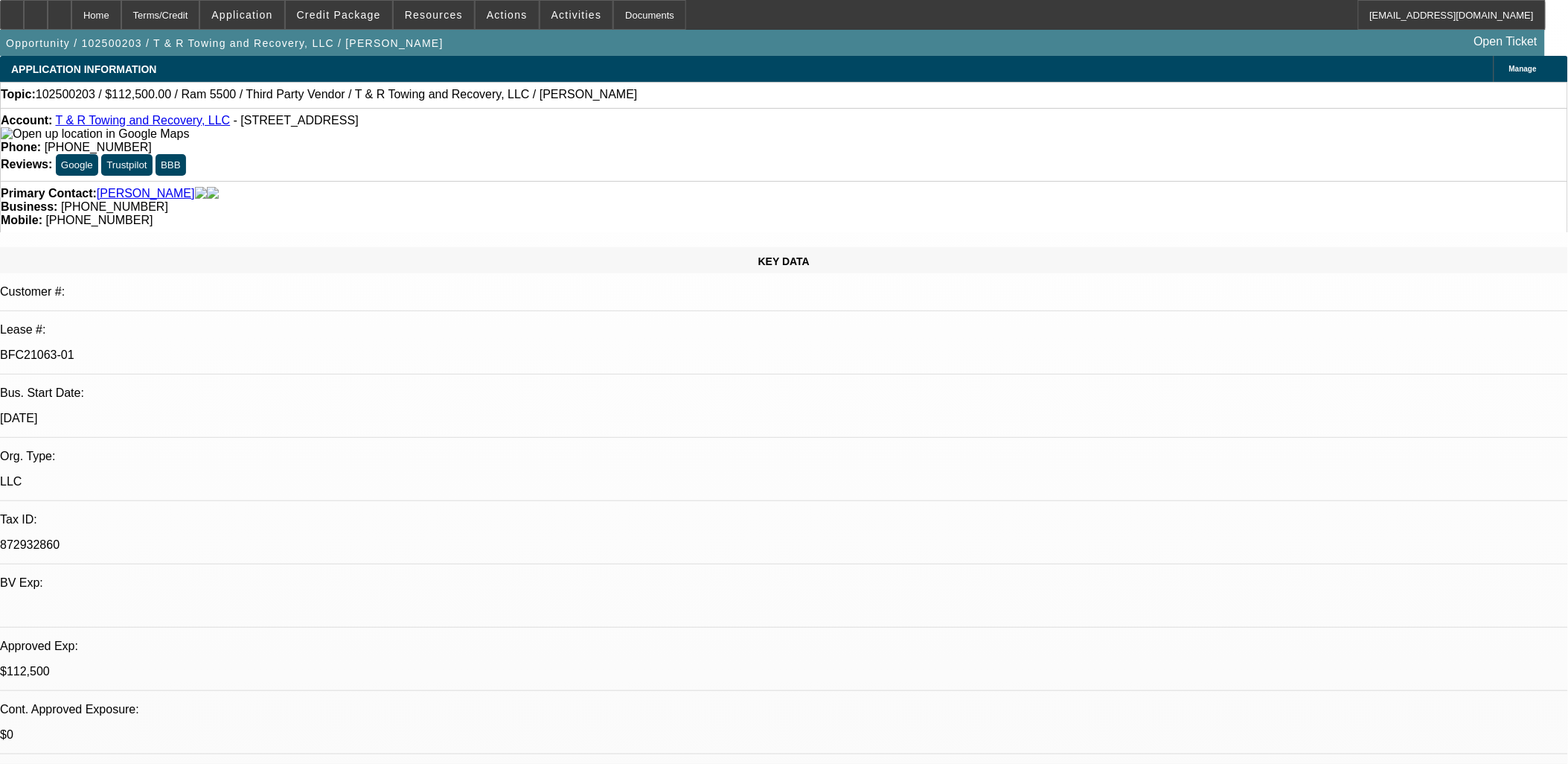
select select "1"
select select "3"
select select "6"
select select "1"
select select "3"
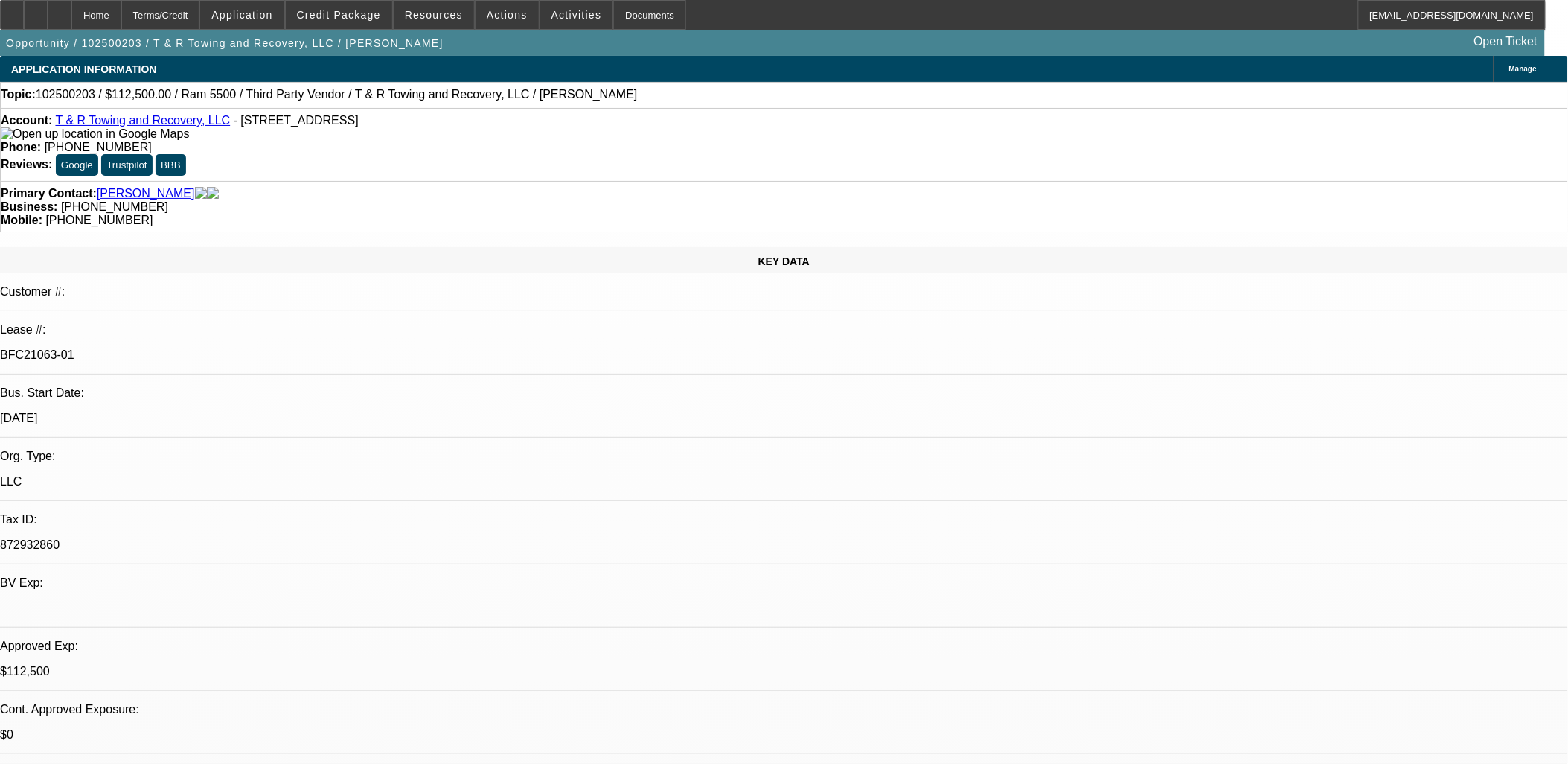
select select "6"
select select "1"
select select "3"
select select "6"
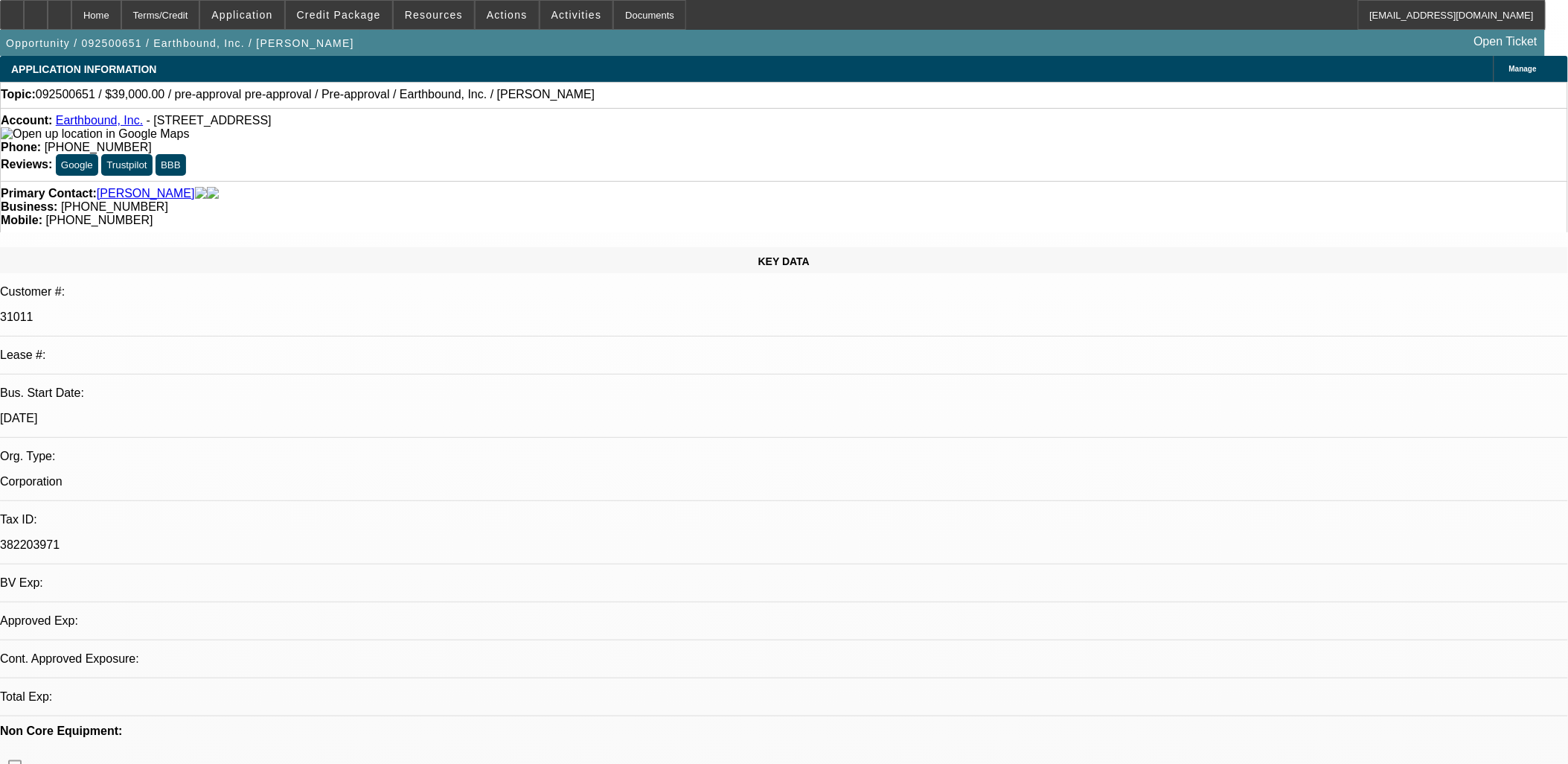
select select "0"
select select "2"
select select "0.1"
select select "4"
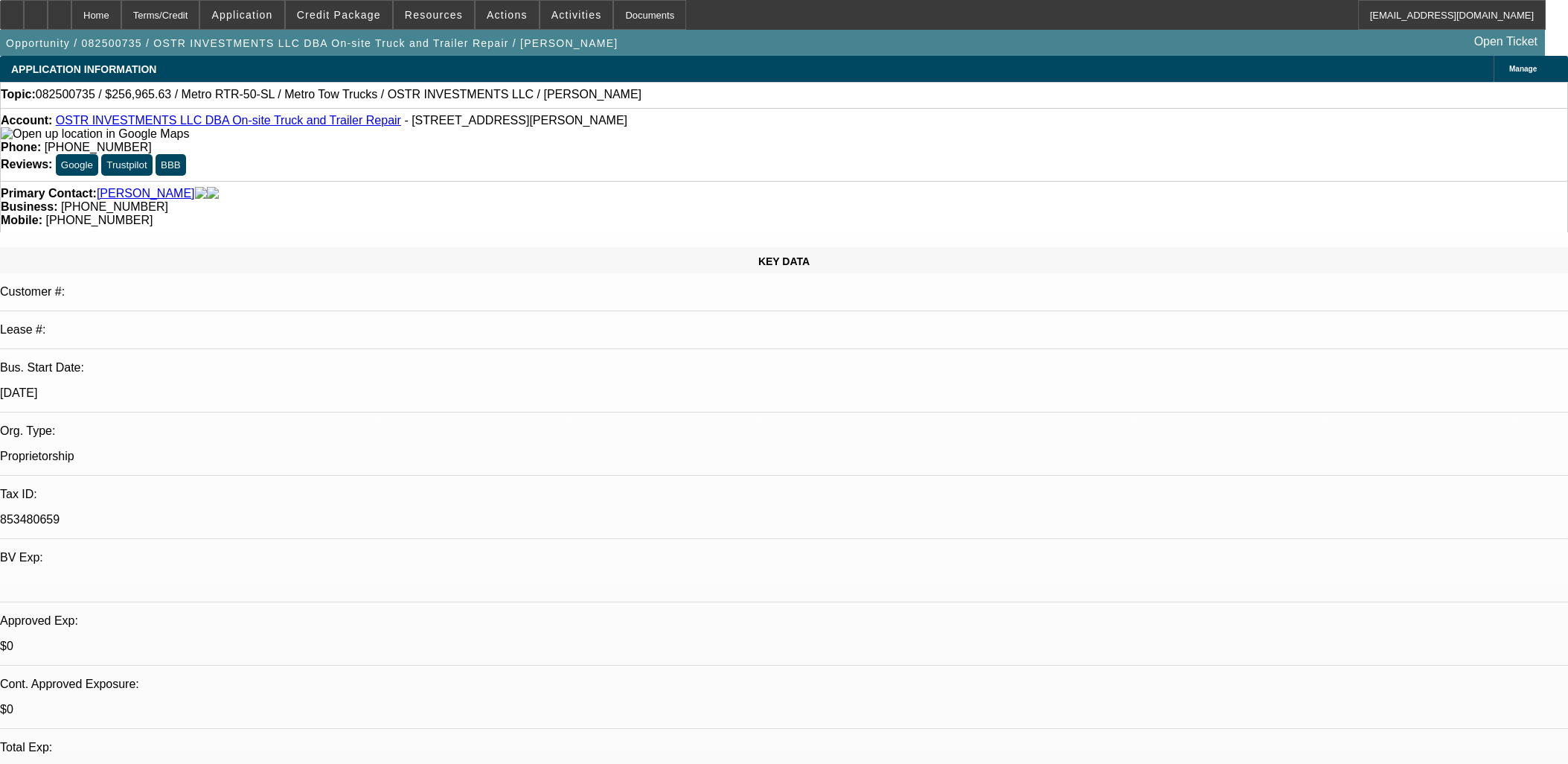
select select "0"
select select "2"
select select "0.1"
select select "4"
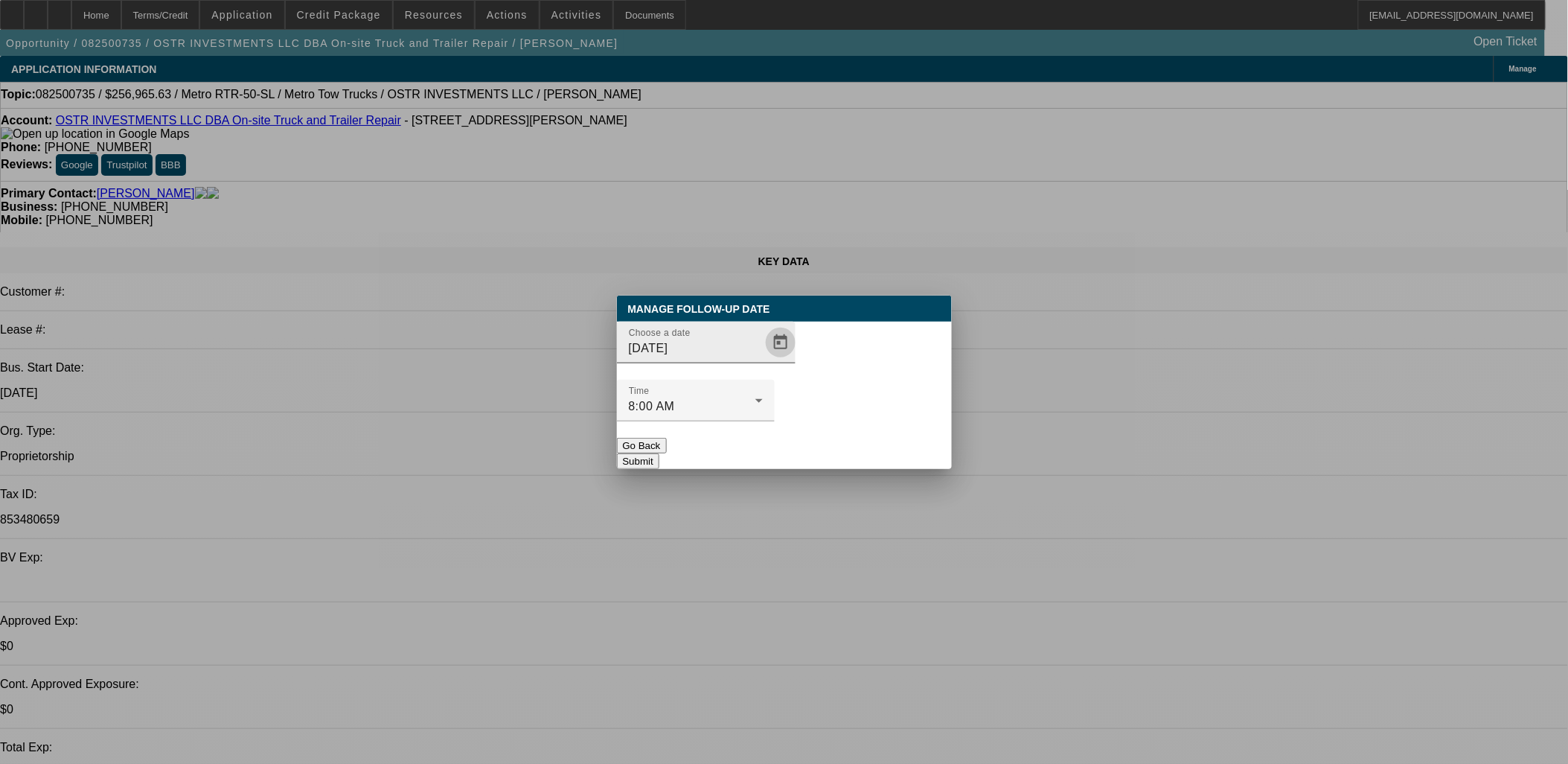
click at [770, 361] on span "Open calendar" at bounding box center [781, 343] width 36 height 36
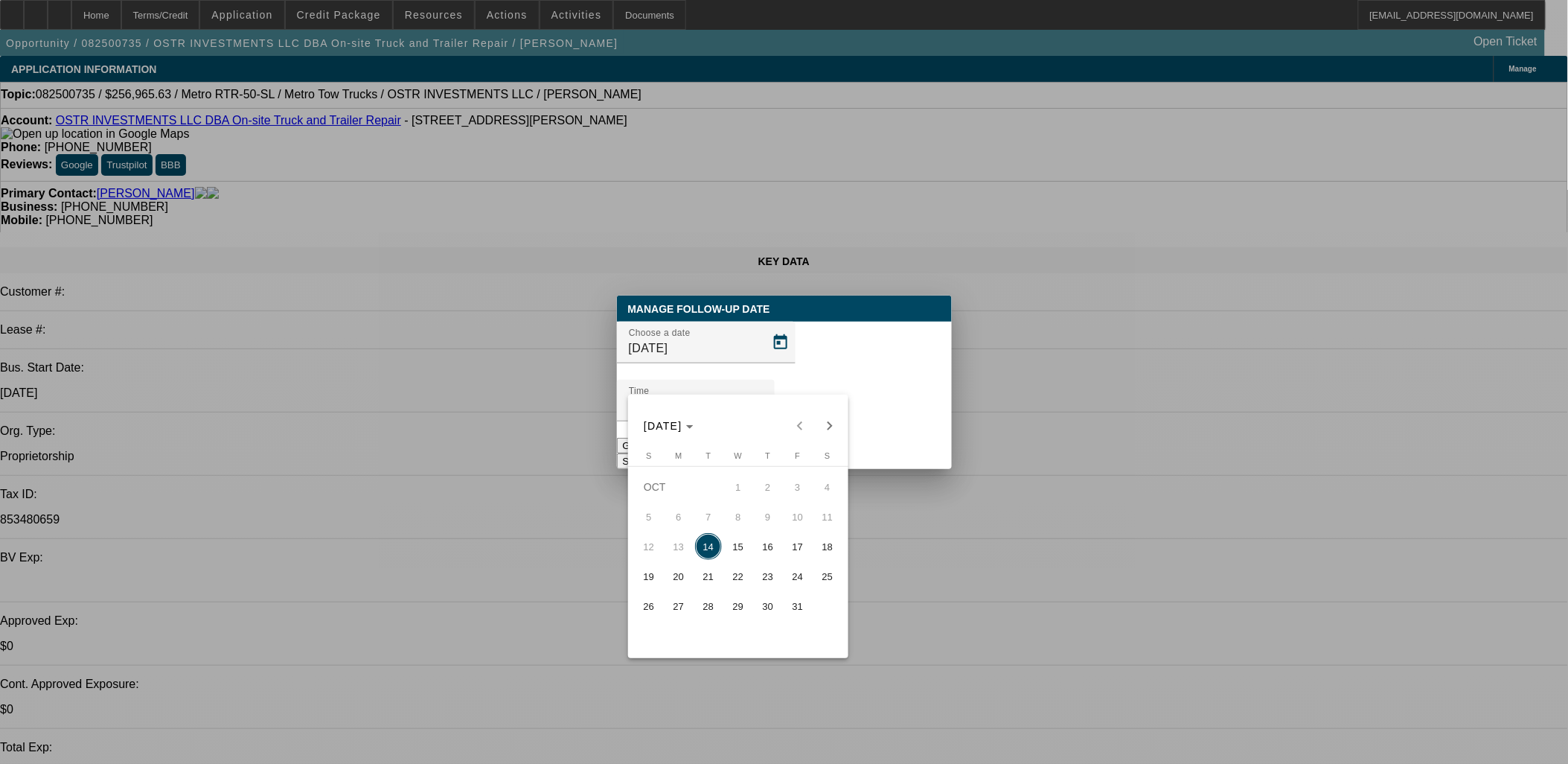
drag, startPoint x: 764, startPoint y: 573, endPoint x: 816, endPoint y: 473, distance: 112.7
click at [764, 571] on span "23" at bounding box center [768, 577] width 27 height 27
type input "[DATE]"
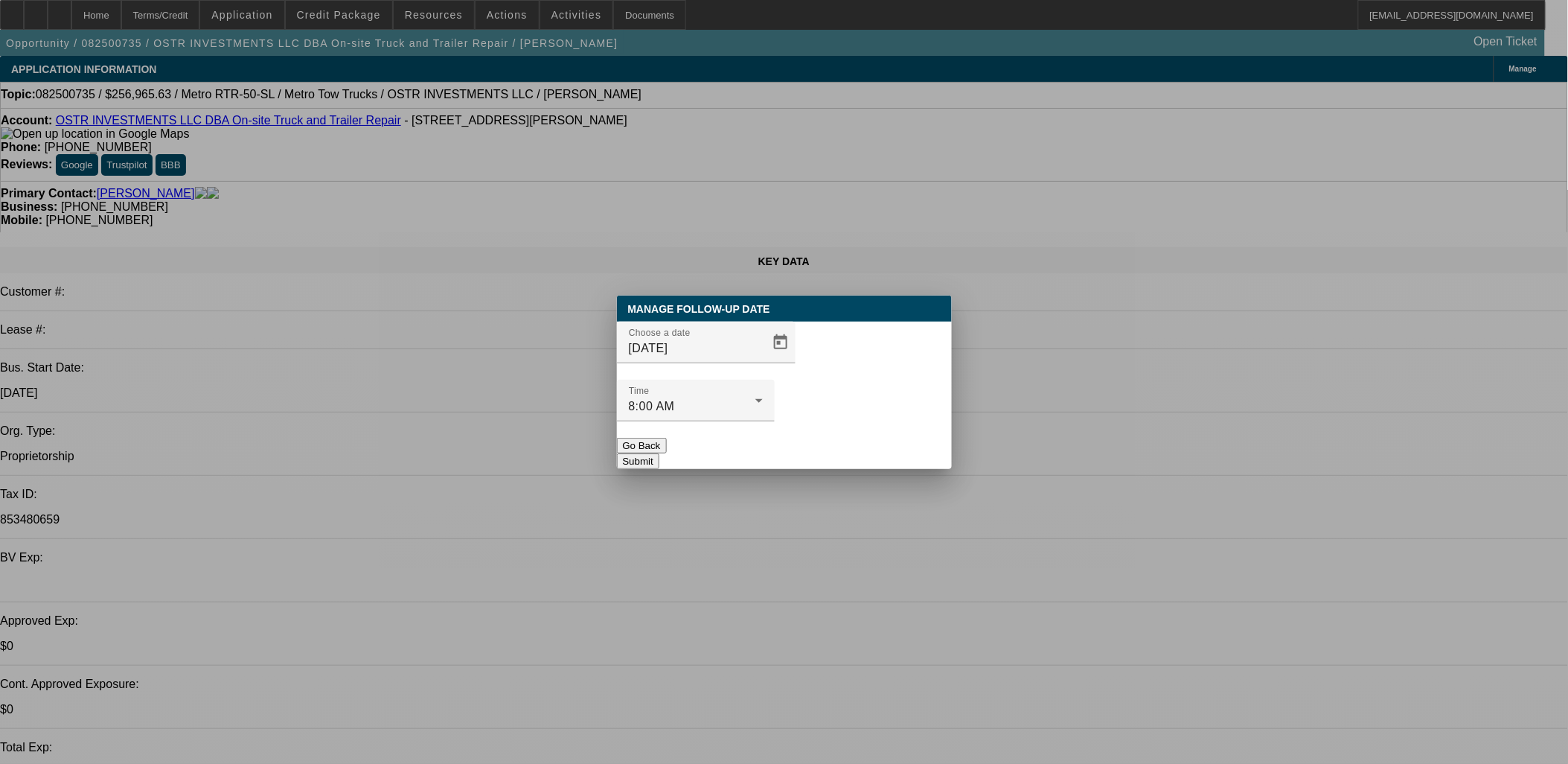
click at [660, 453] on button "Submit" at bounding box center [638, 460] width 42 height 15
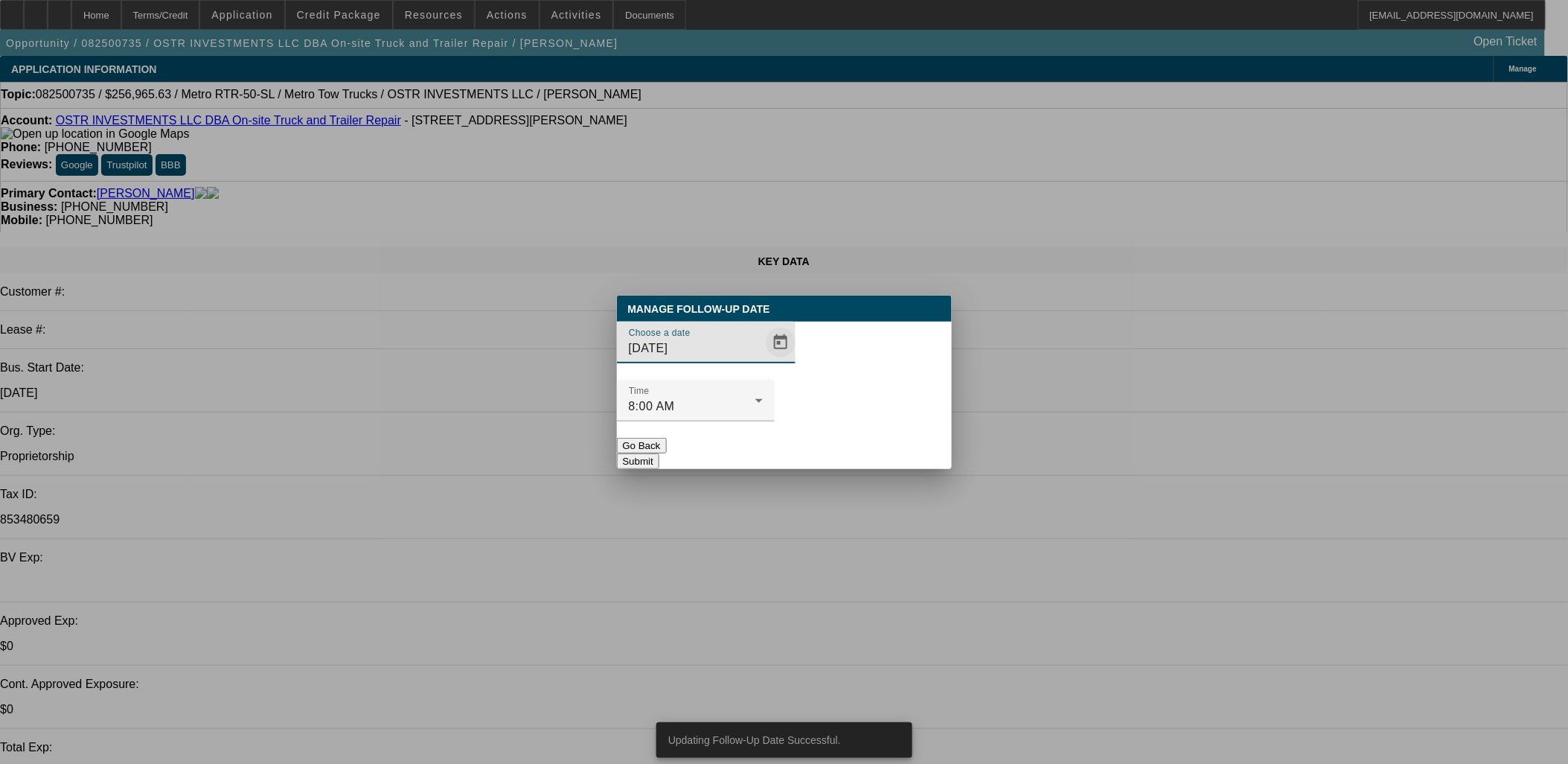
click at [763, 361] on span "Open calendar" at bounding box center [781, 343] width 36 height 36
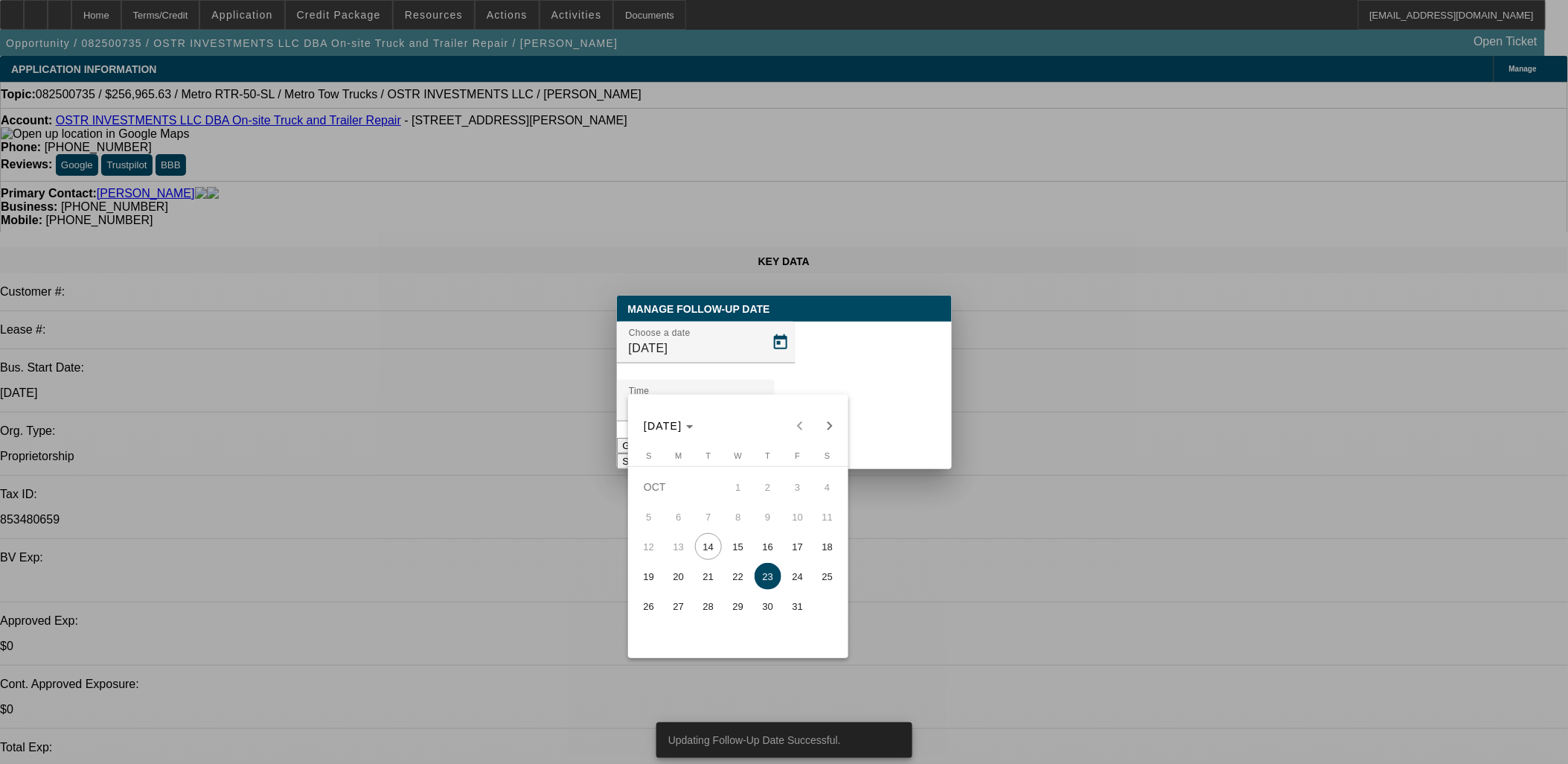
click at [775, 540] on button "16" at bounding box center [767, 546] width 30 height 30
type input "10/16/2025"
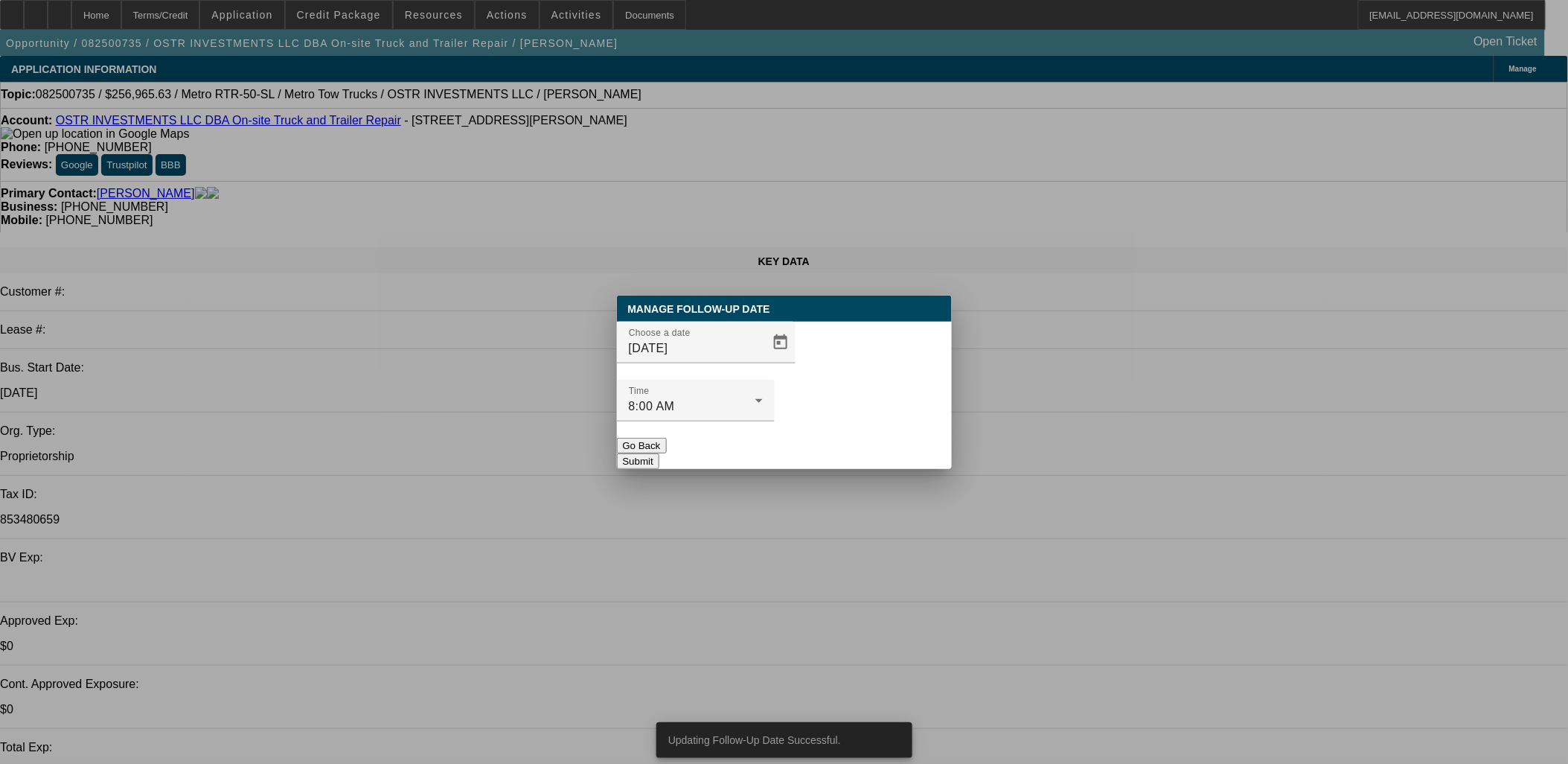
click at [660, 453] on button "Submit" at bounding box center [638, 460] width 42 height 15
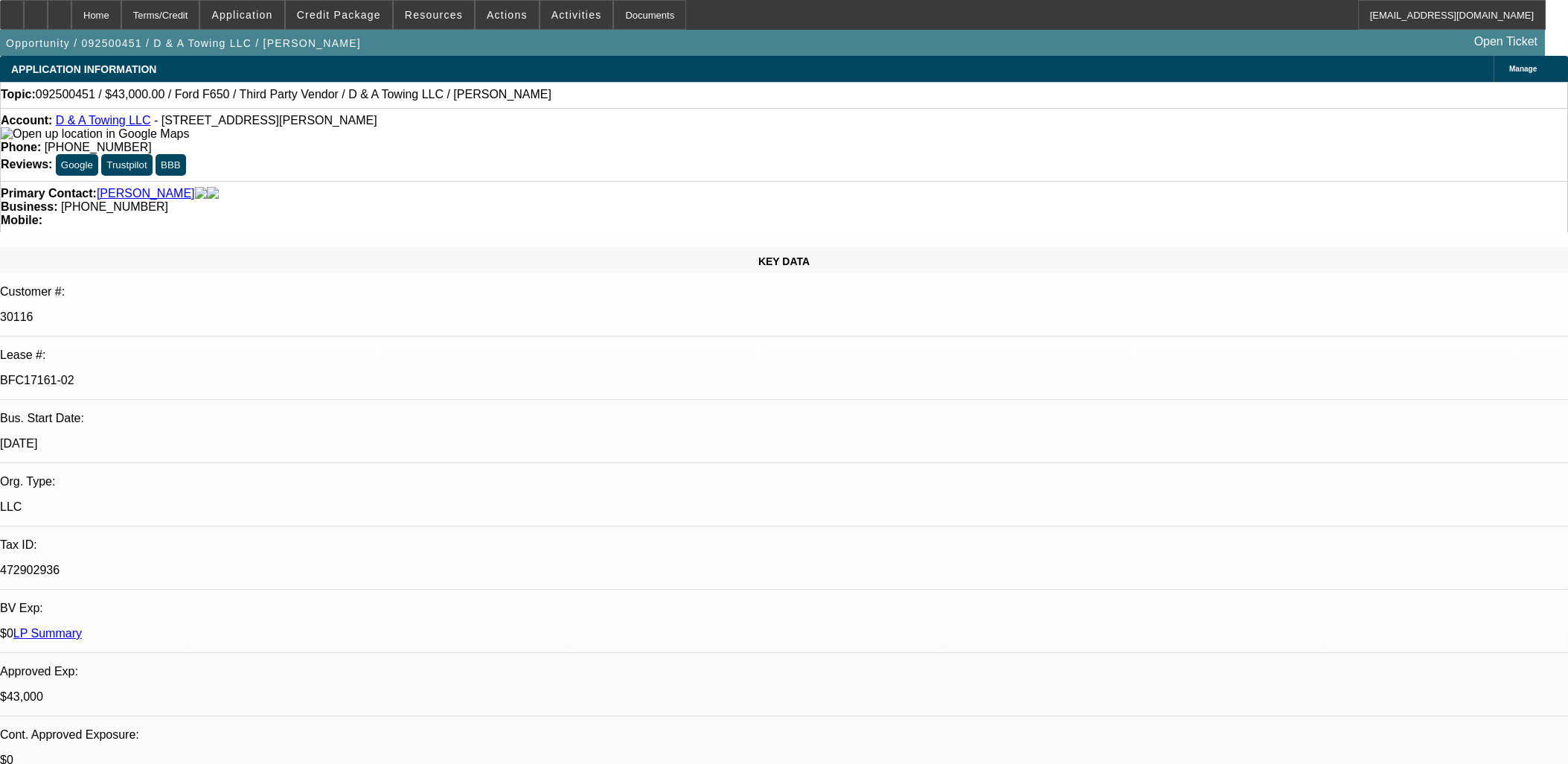
select select "0"
select select "3"
select select "0"
select select "6"
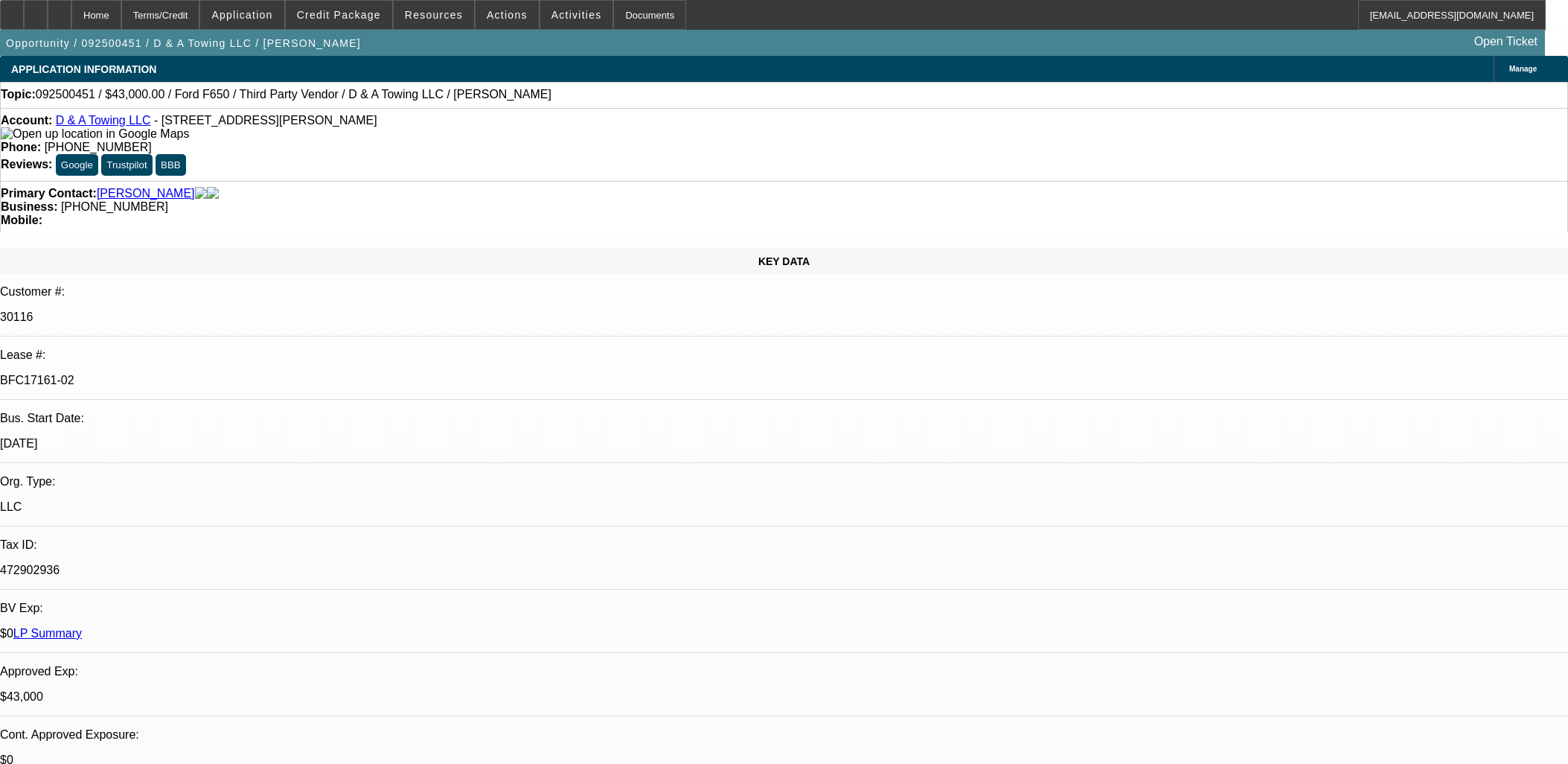
select select "0"
select select "3"
select select "0.2"
select select "17"
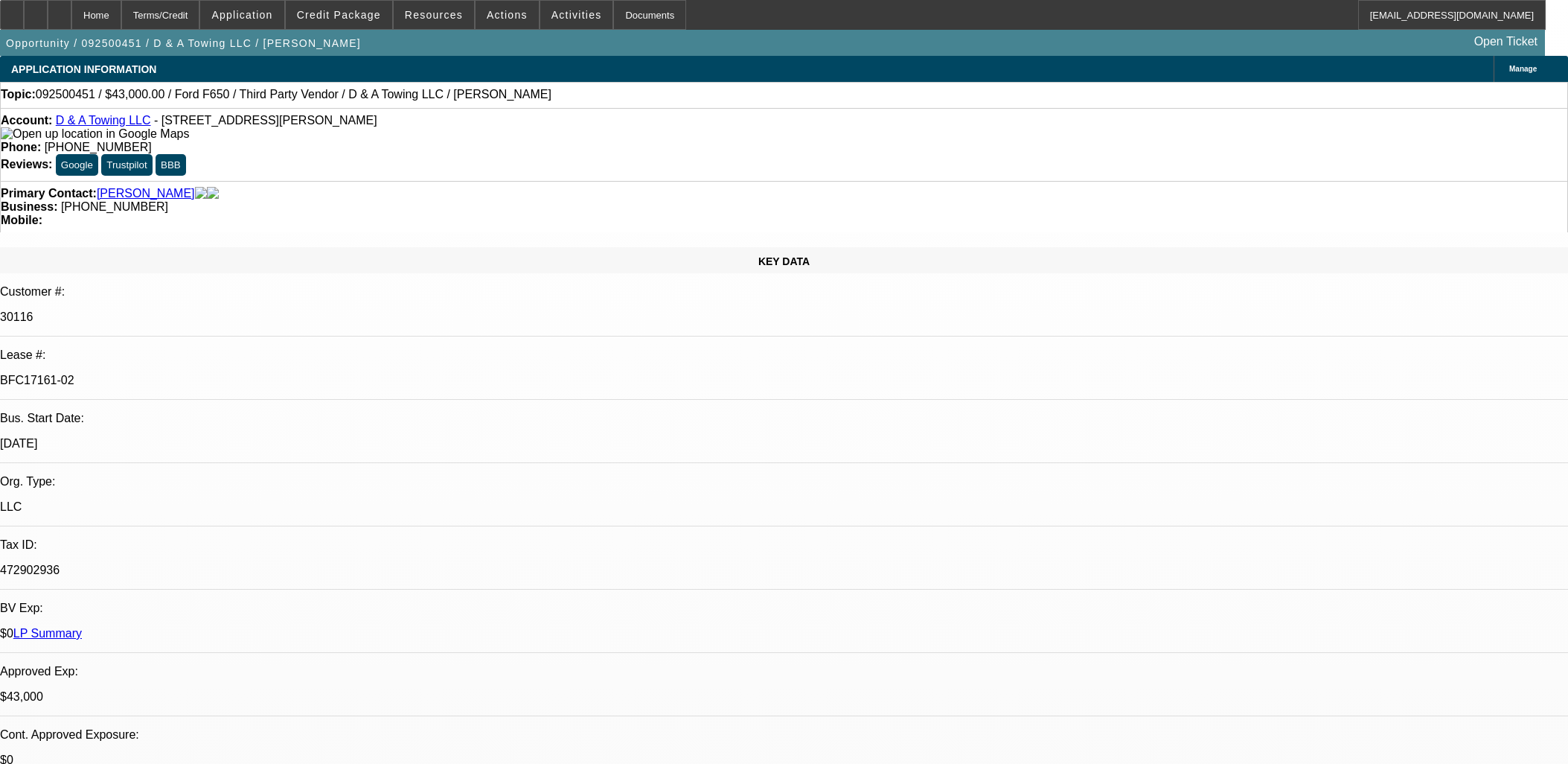
select select "0"
select select "3"
select select "0.15"
select select "16"
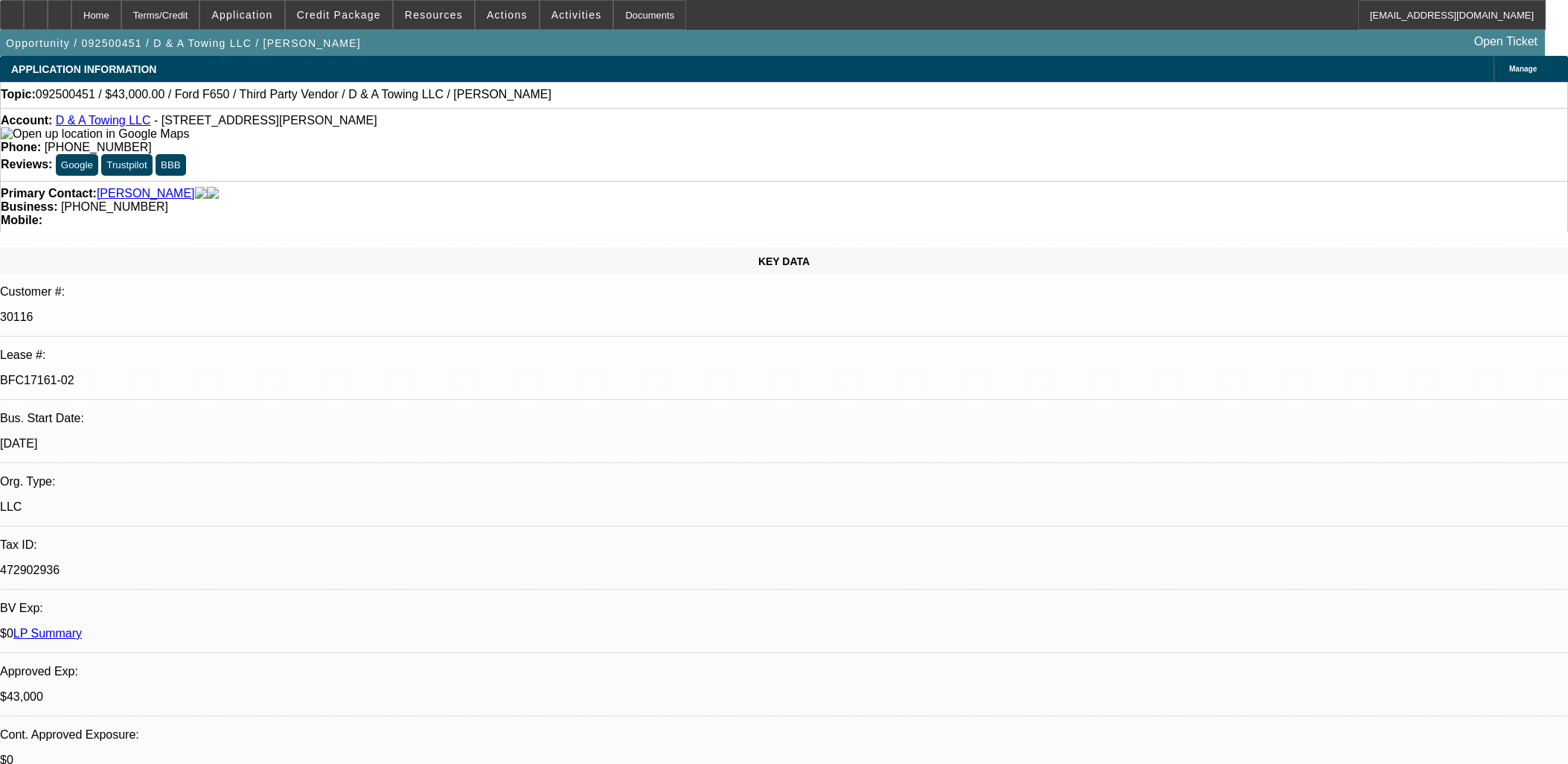
select select "0"
select select "3"
select select "0.1"
select select "4"
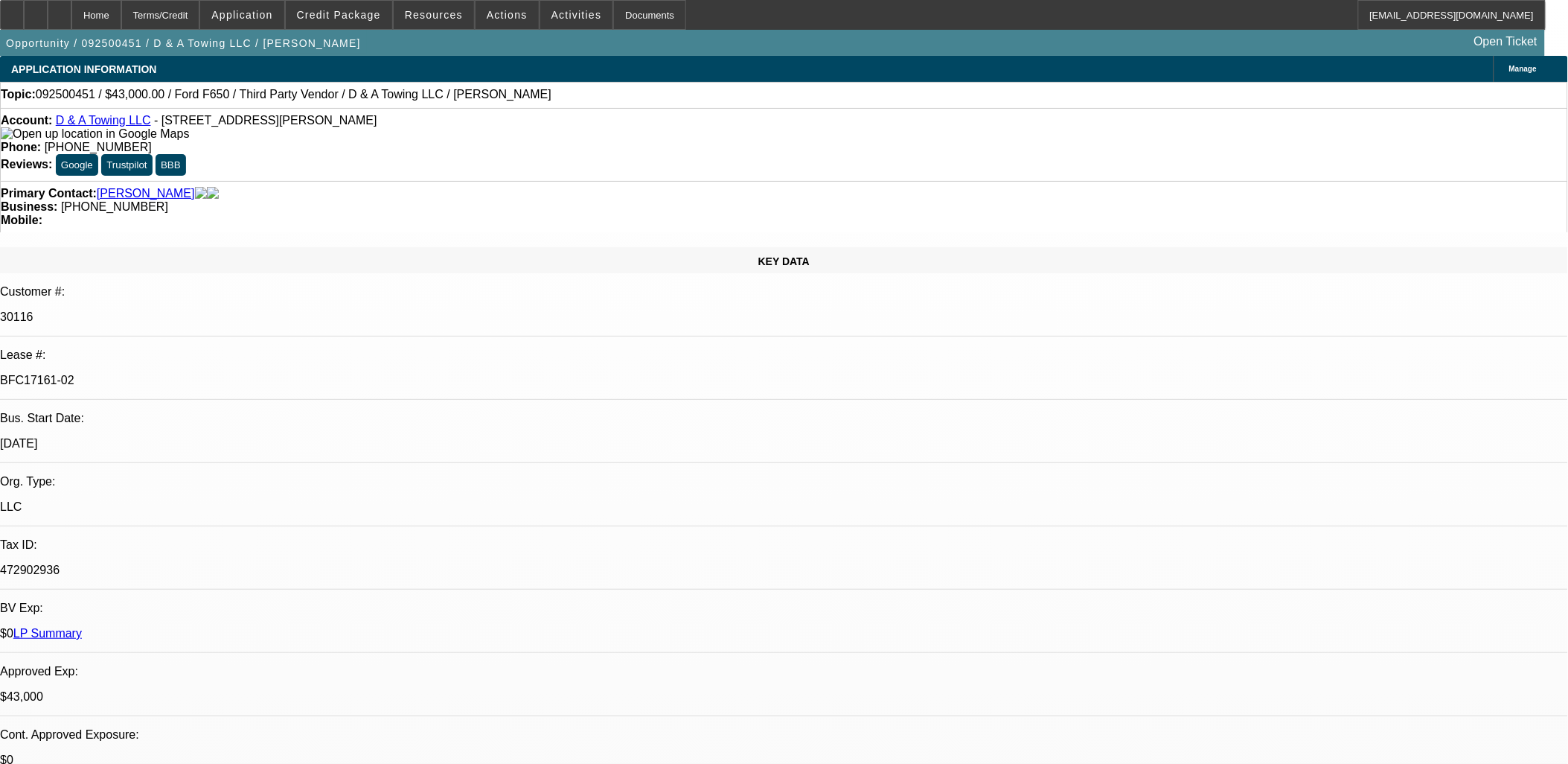
scroll to position [1075, 0]
select select "0"
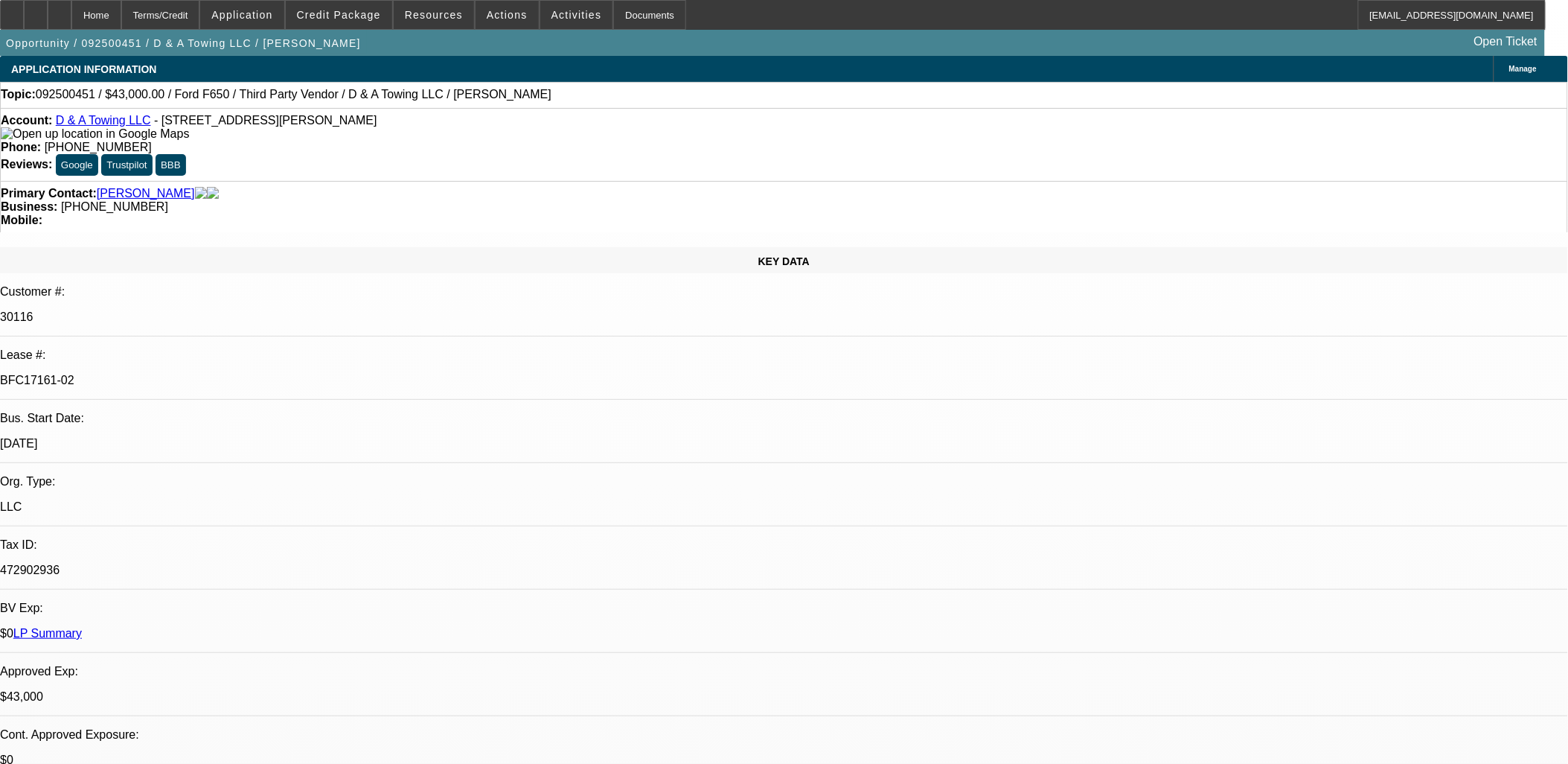
select select "0"
select select "0.2"
select select "0"
select select "0.15"
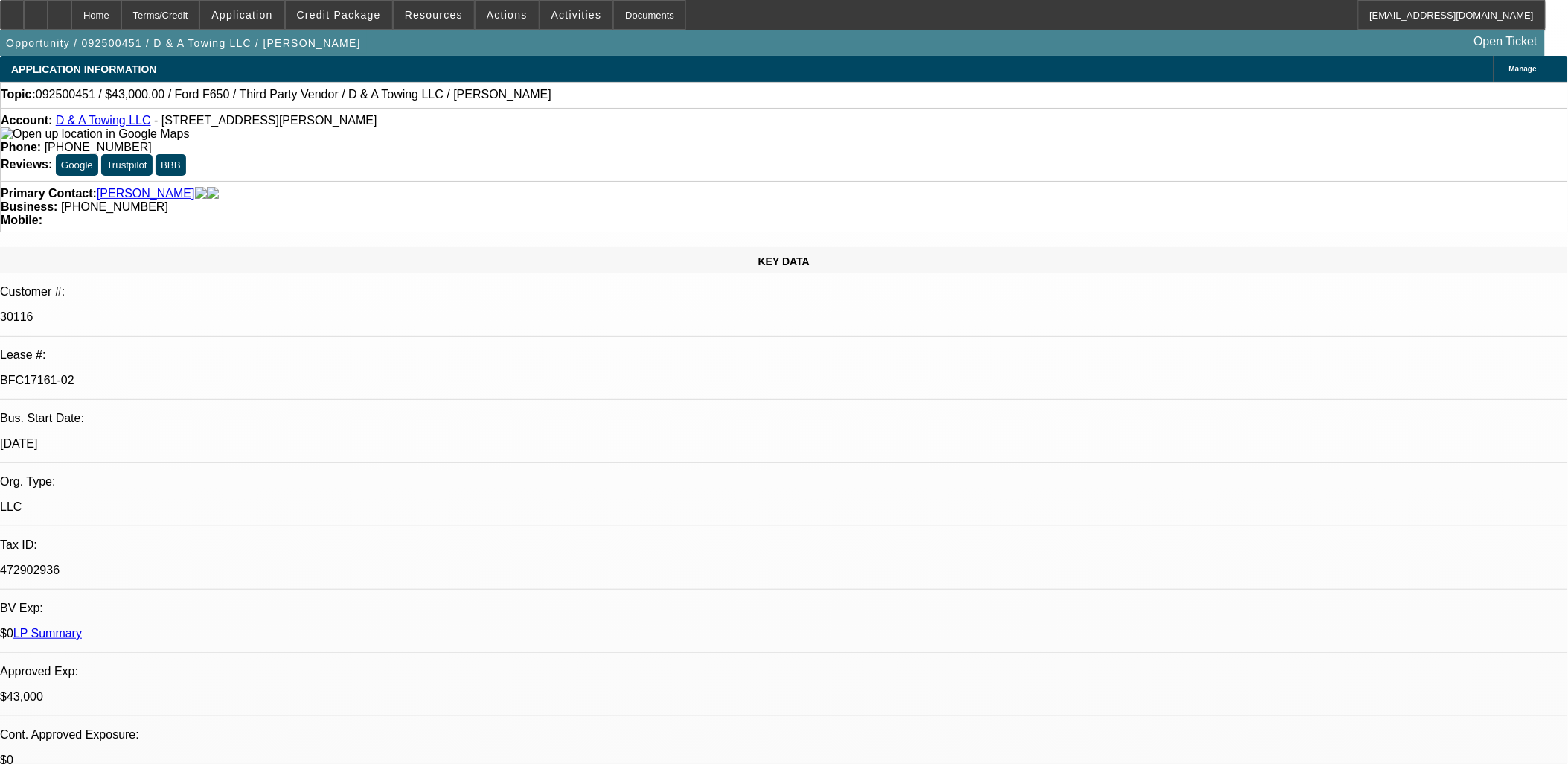
select select "0"
select select "0.1"
select select "1"
select select "3"
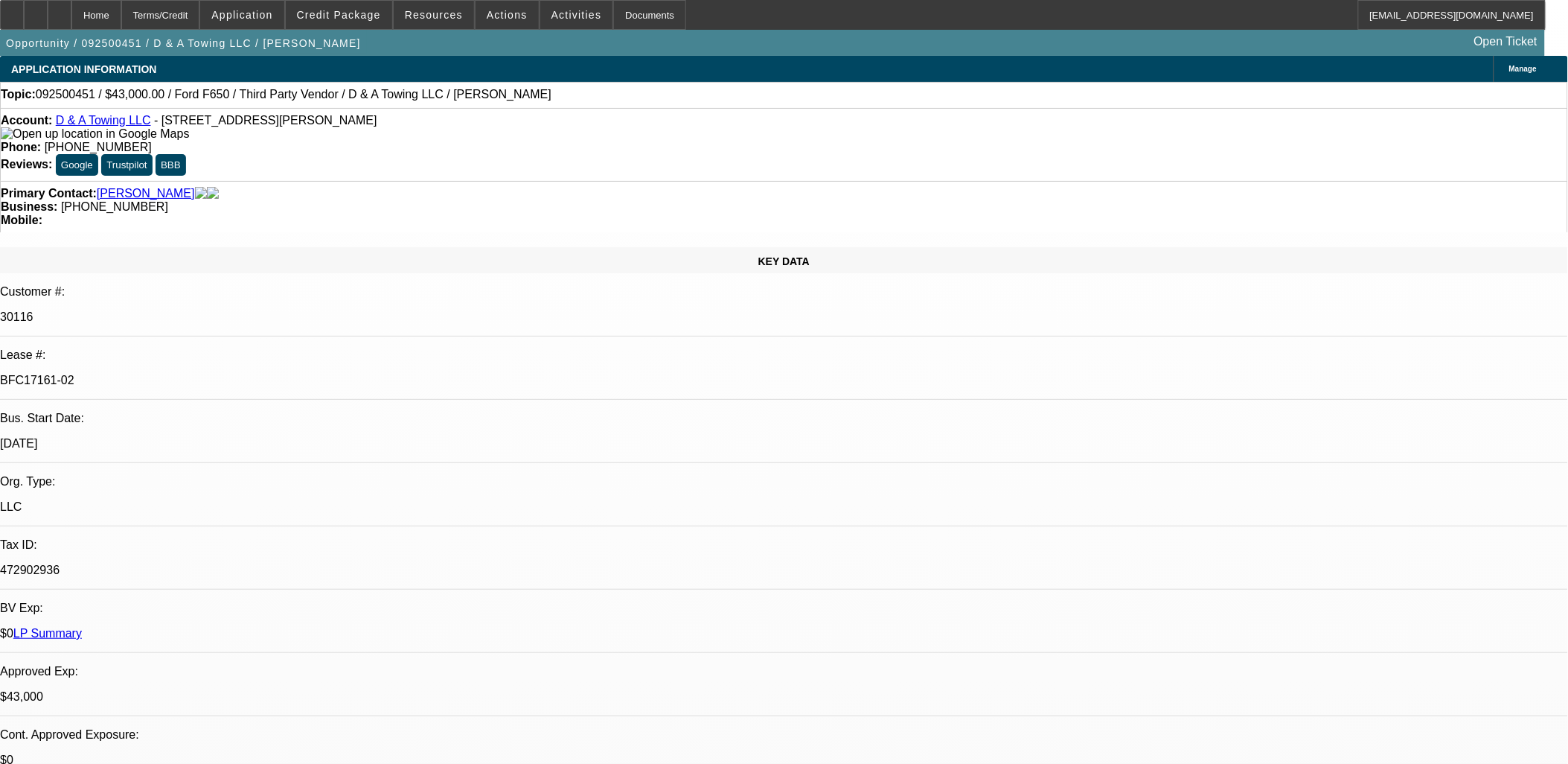
select select "6"
select select "1"
select select "3"
select select "17"
select select "1"
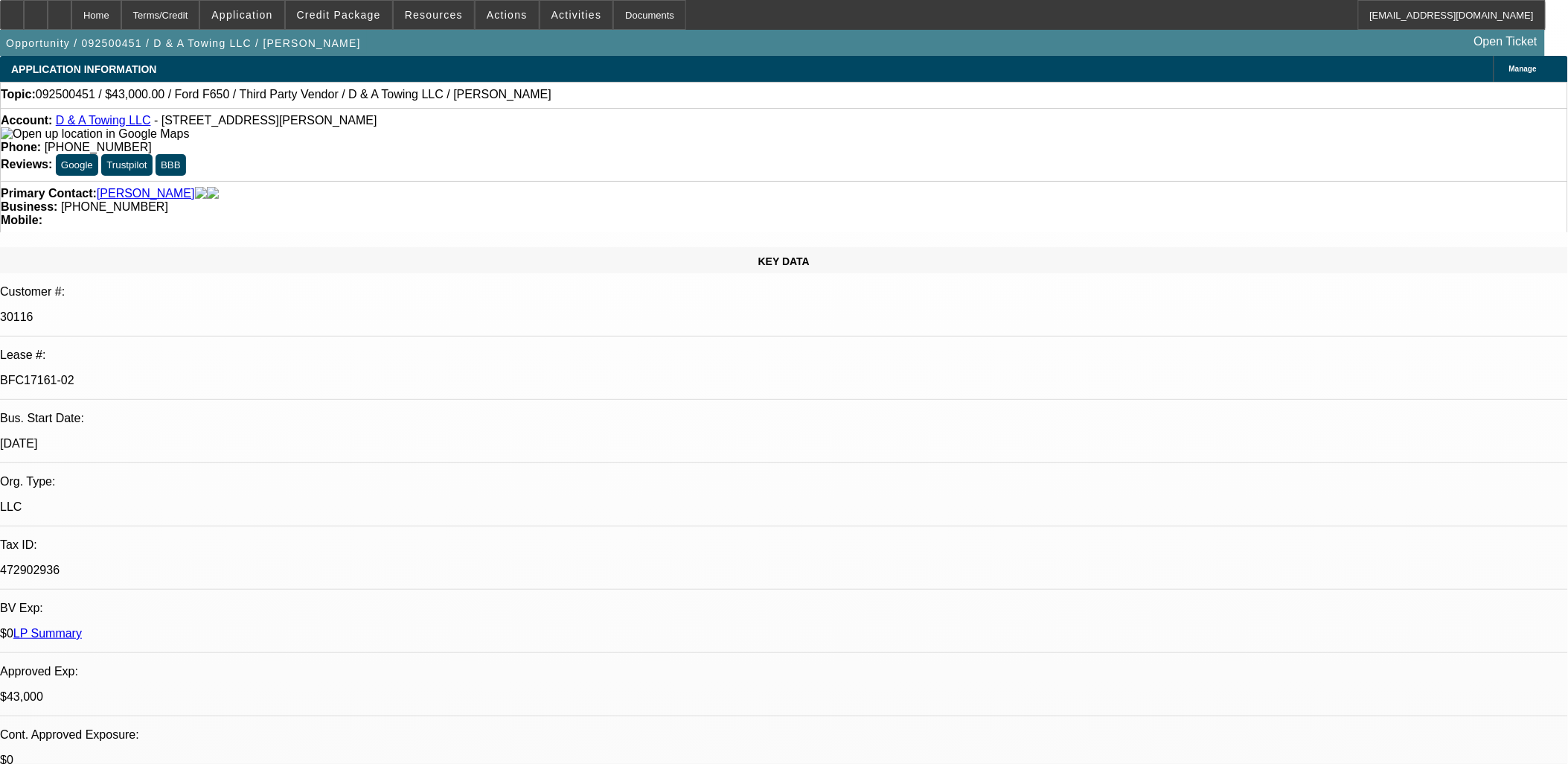
select select "3"
select select "16"
select select "1"
select select "3"
select select "4"
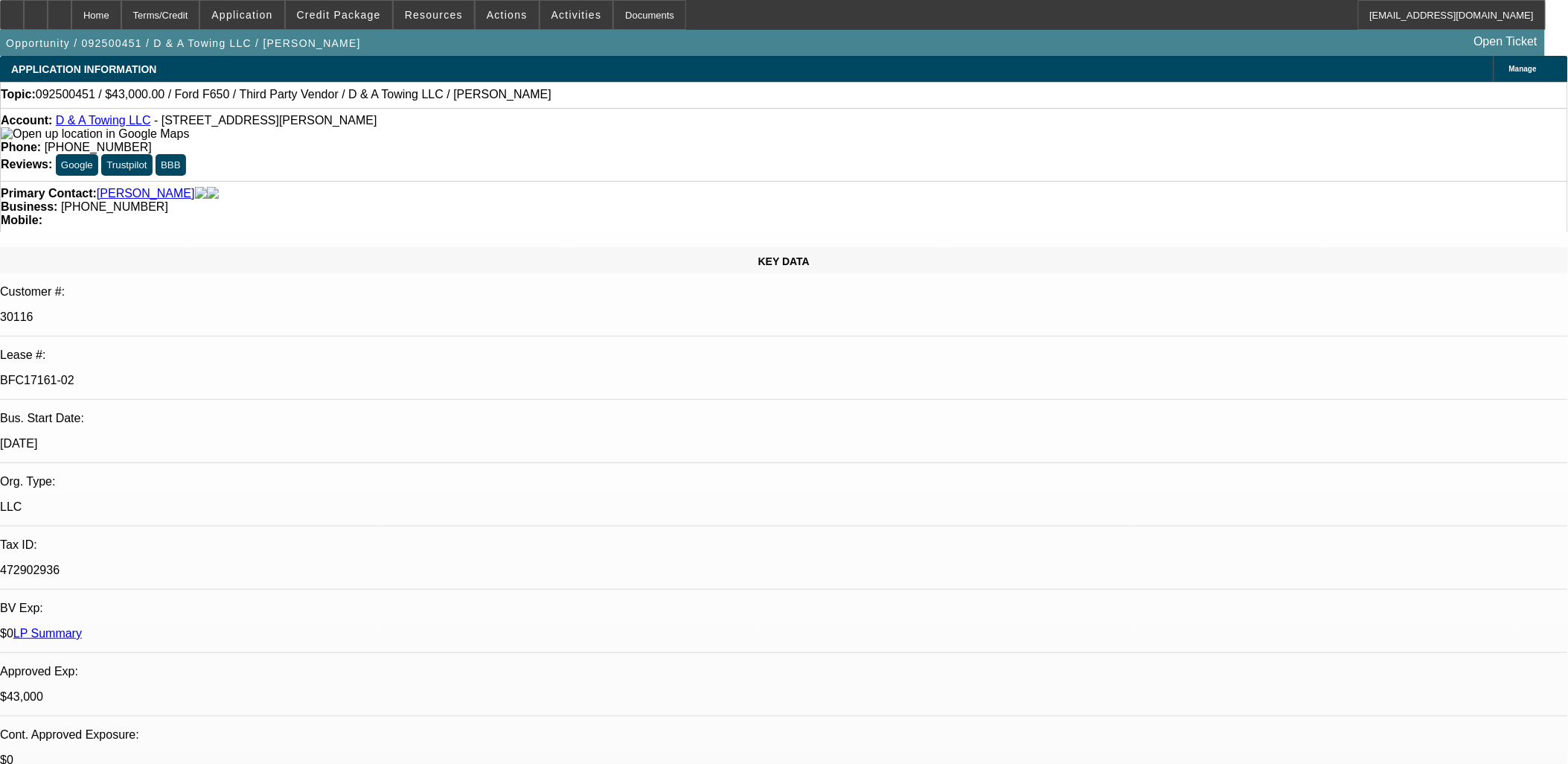
drag, startPoint x: 1200, startPoint y: 290, endPoint x: 1202, endPoint y: 272, distance: 18.1
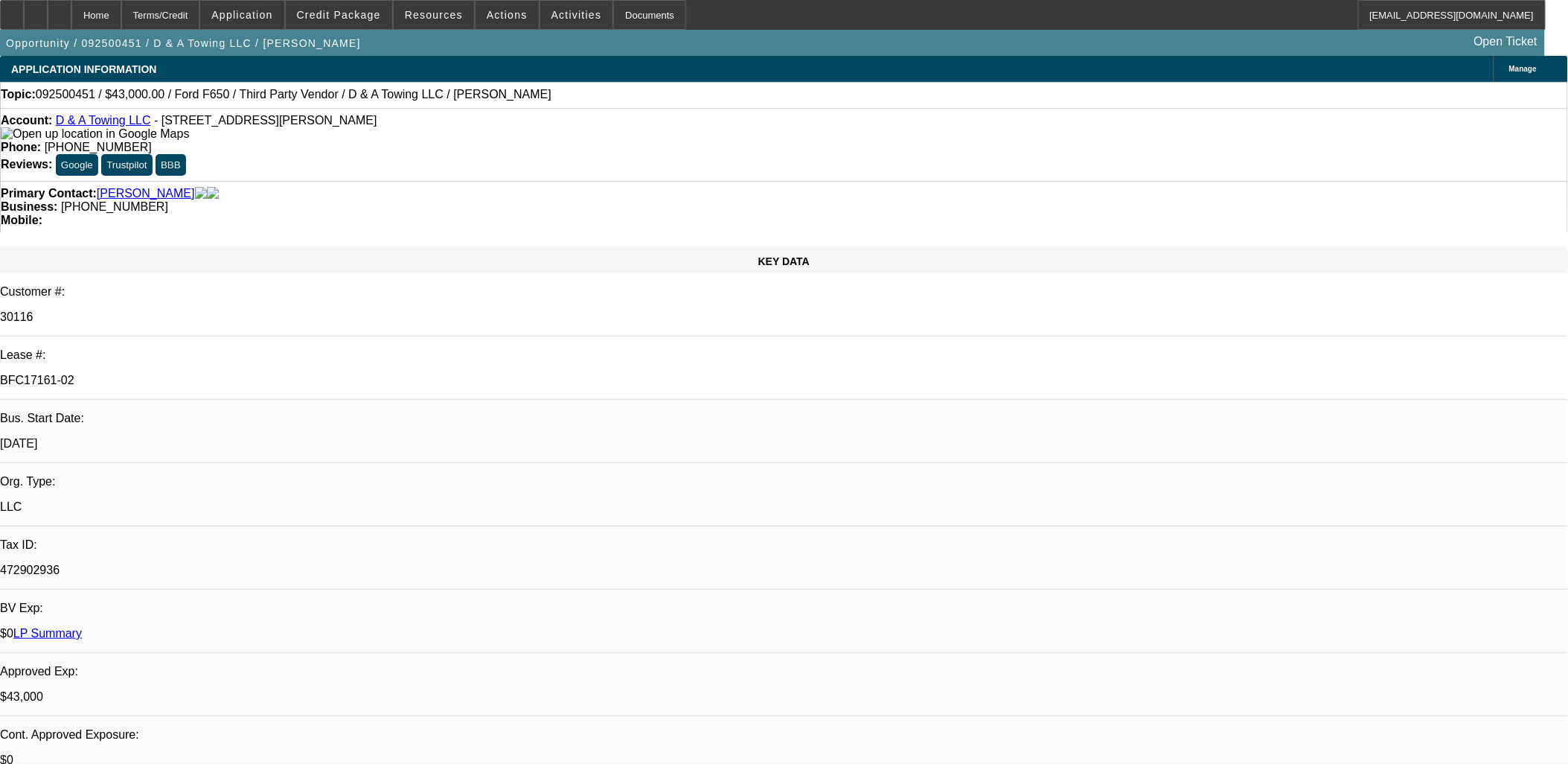
scroll to position [872, 0]
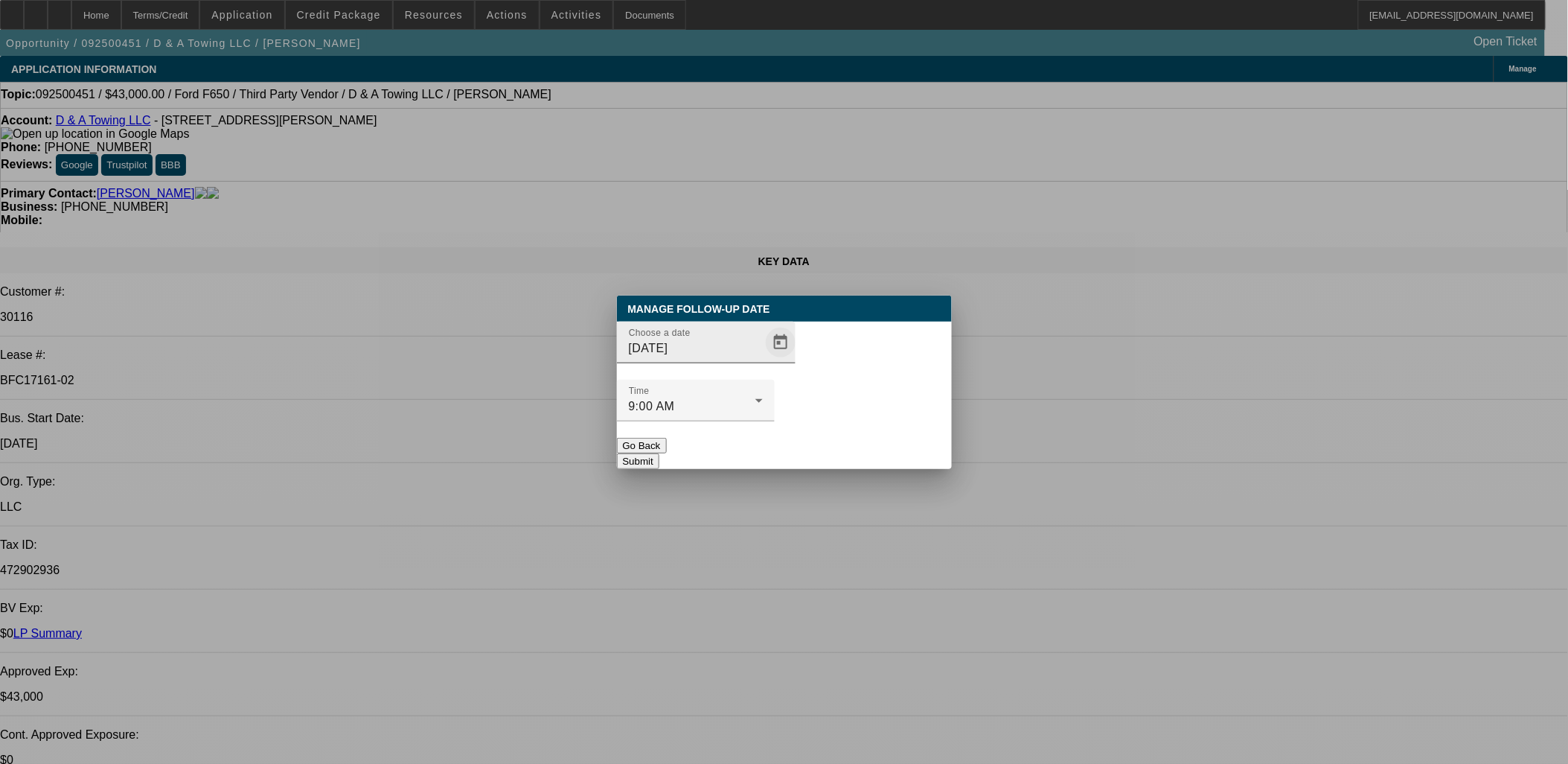
drag, startPoint x: 736, startPoint y: 375, endPoint x: 746, endPoint y: 381, distance: 11.7
click at [763, 357] on div at bounding box center [779, 342] width 33 height 30
click at [763, 361] on span "Open calendar" at bounding box center [781, 343] width 36 height 36
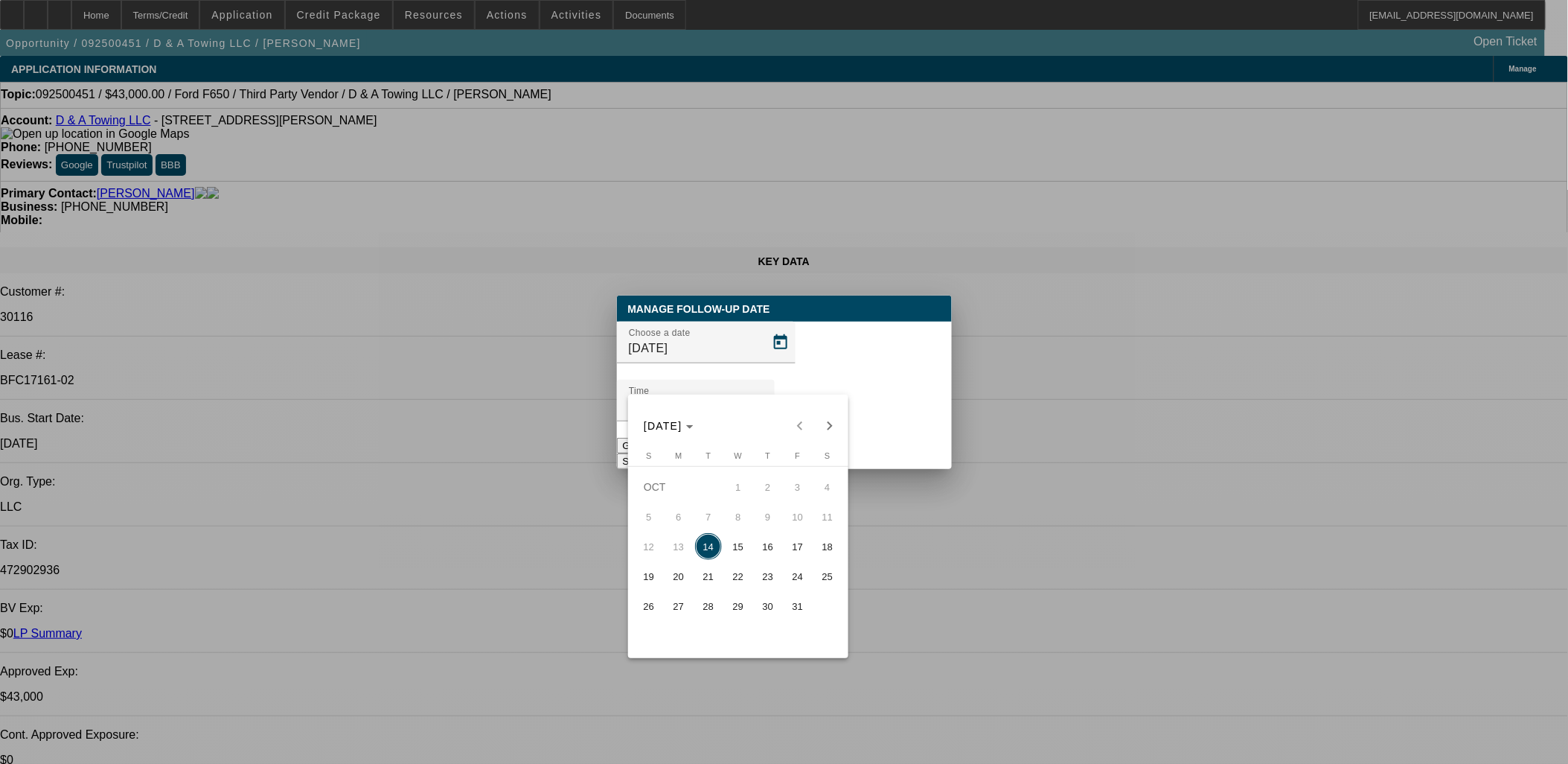
click at [733, 548] on span "15" at bounding box center [738, 547] width 27 height 27
type input "[DATE]"
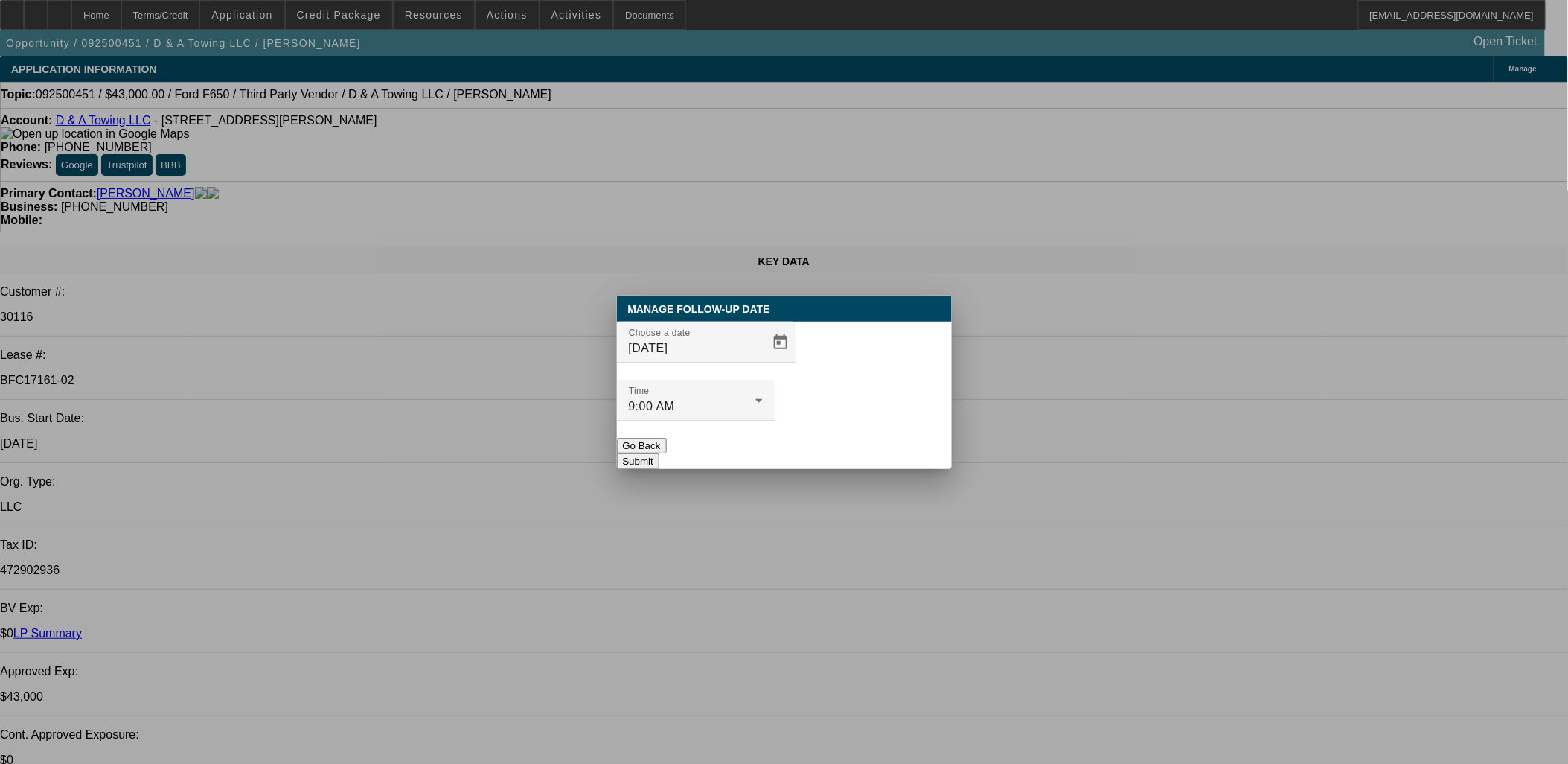
drag, startPoint x: 887, startPoint y: 408, endPoint x: 894, endPoint y: 420, distance: 13.9
click at [889, 412] on div "Manage Follow-Up Date Choose a date [DATE] Time 9:00 AM Go Back Submit" at bounding box center [784, 382] width 335 height 174
click at [660, 453] on button "Submit" at bounding box center [638, 460] width 42 height 15
